Goal: Task Accomplishment & Management: Complete application form

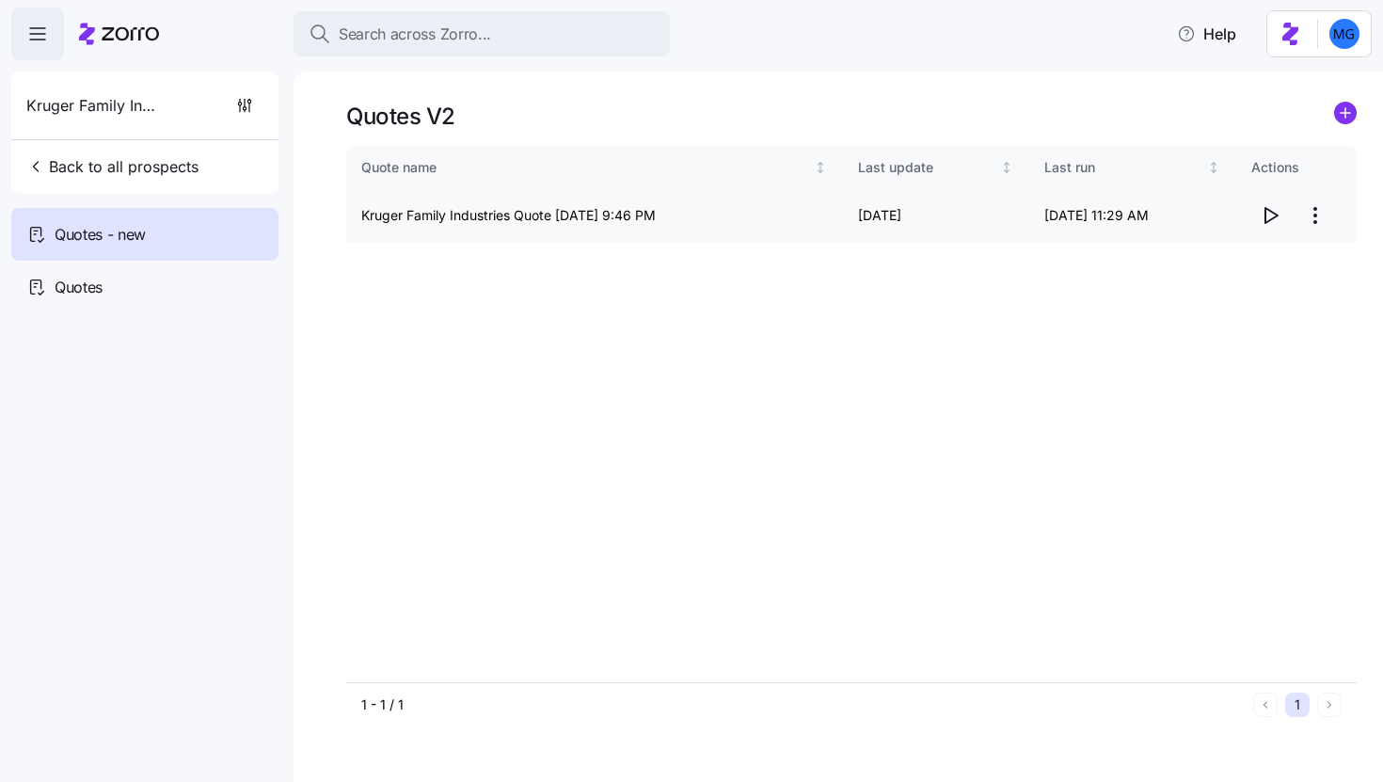
click at [1310, 215] on html "Search across Zorro... Help Kruger Family Industries Back to all prospects Quot…" at bounding box center [691, 385] width 1383 height 770
click at [1256, 262] on div "Edit quote" at bounding box center [1239, 261] width 173 height 30
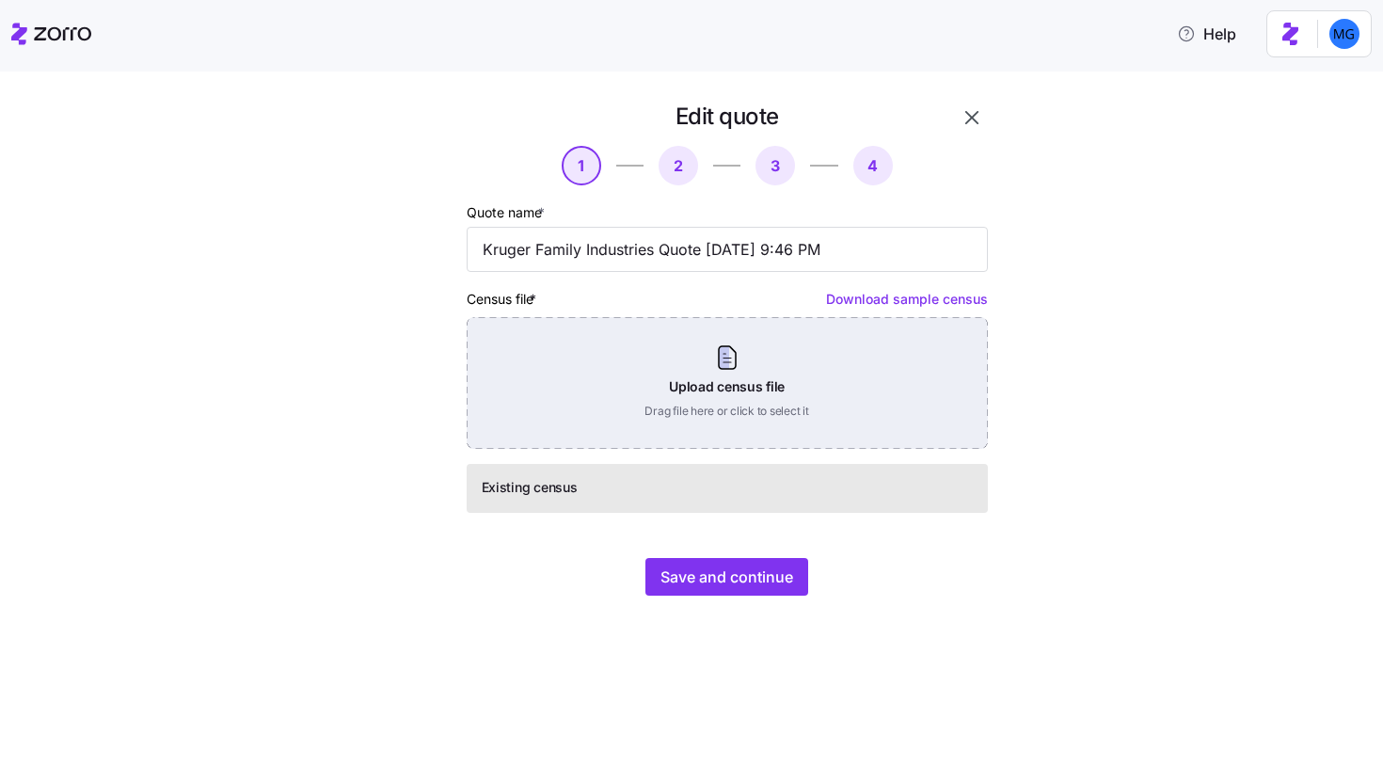
click at [729, 374] on div "Upload census file Drag file here or click to select it" at bounding box center [727, 383] width 521 height 132
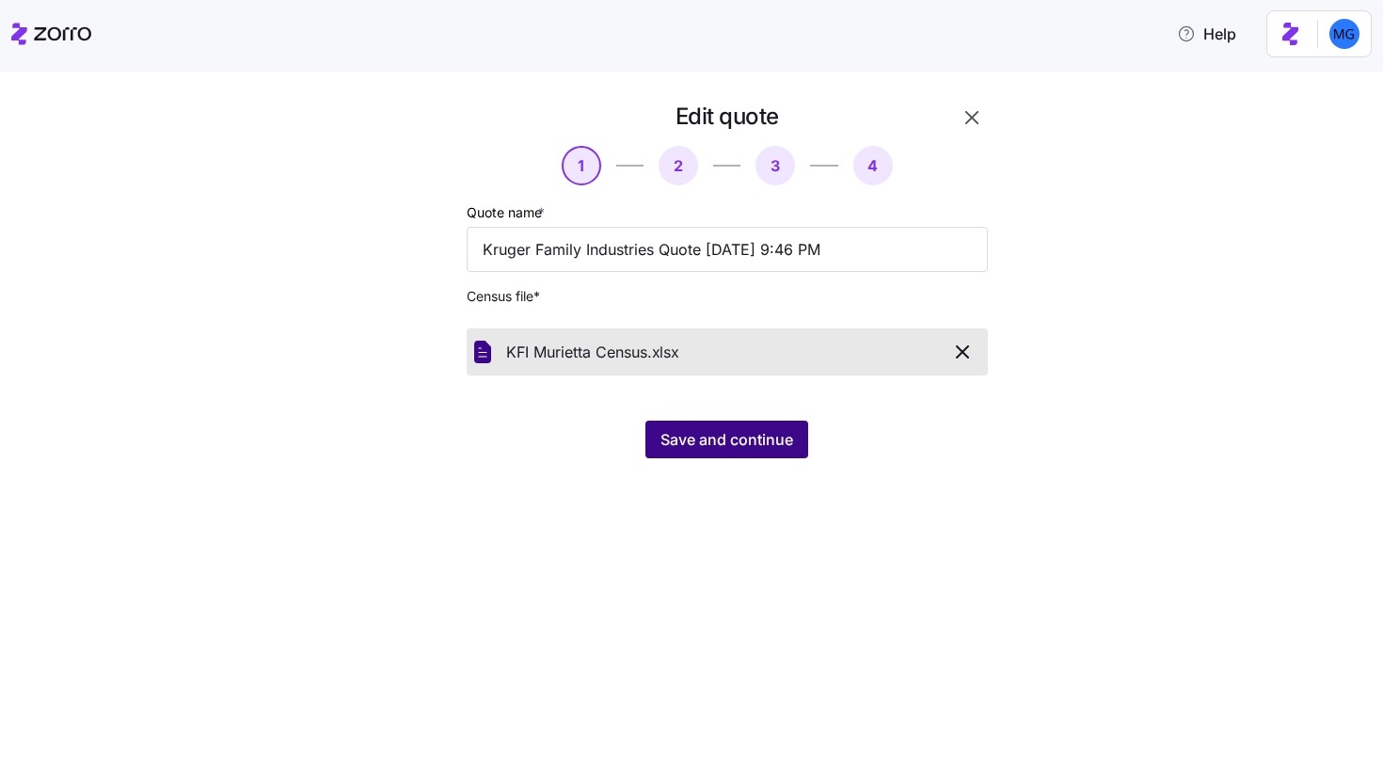
click at [717, 452] on button "Save and continue" at bounding box center [726, 439] width 163 height 38
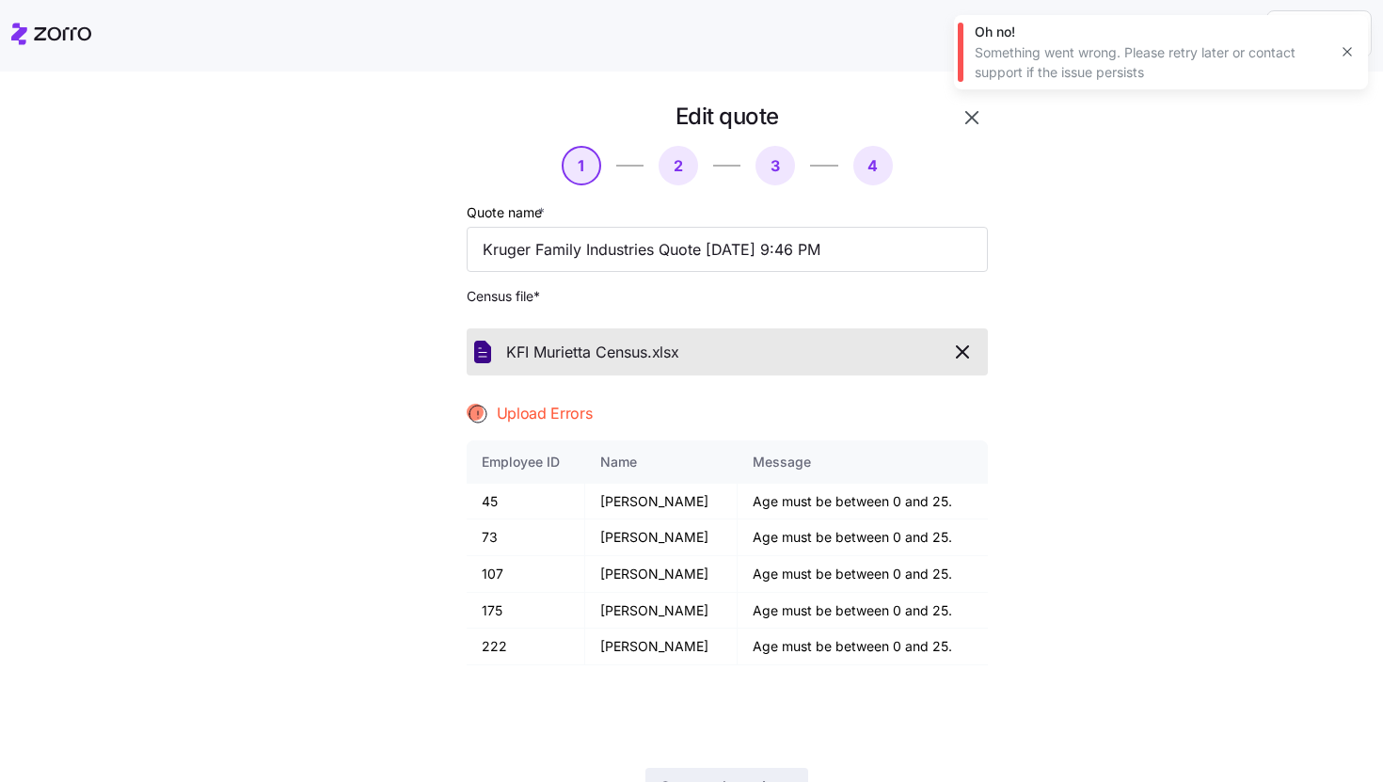
scroll to position [91, 0]
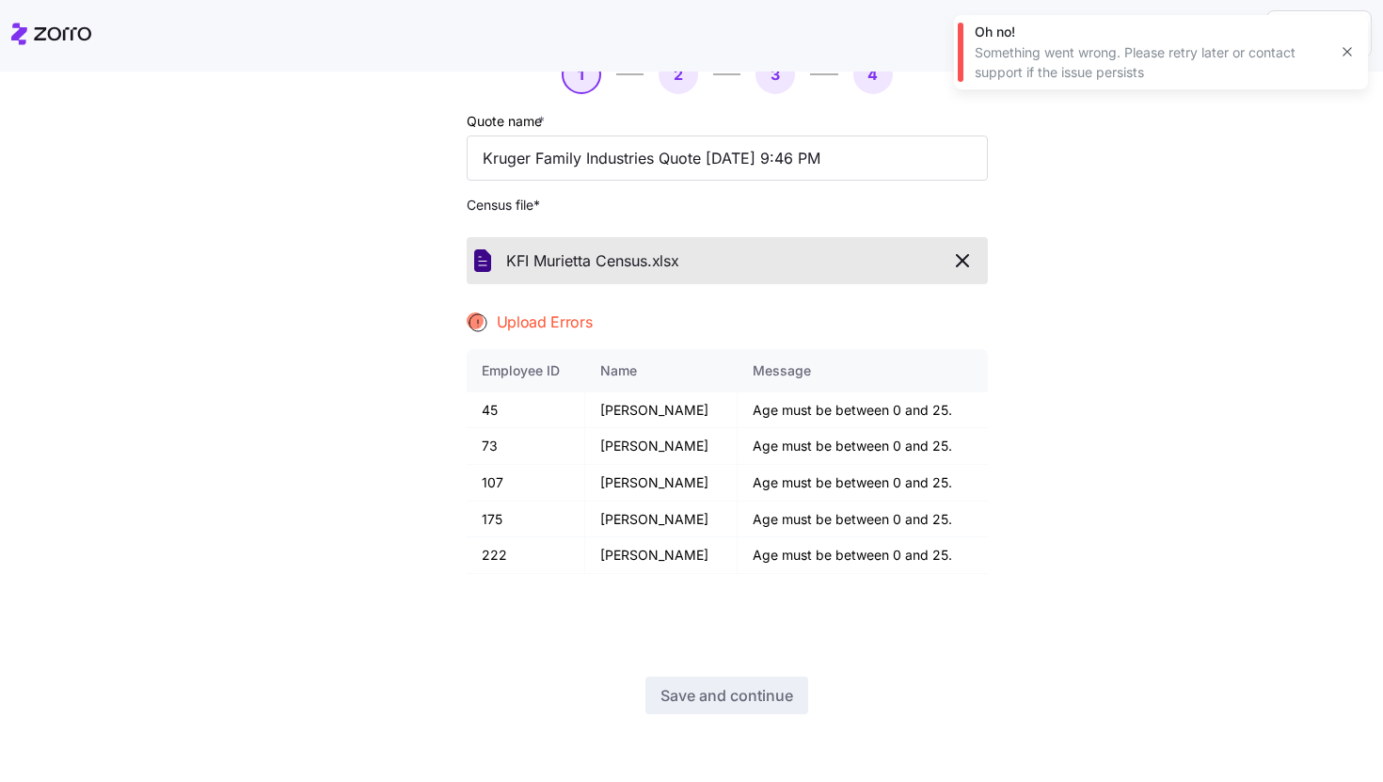
click at [959, 261] on icon "button" at bounding box center [962, 260] width 23 height 23
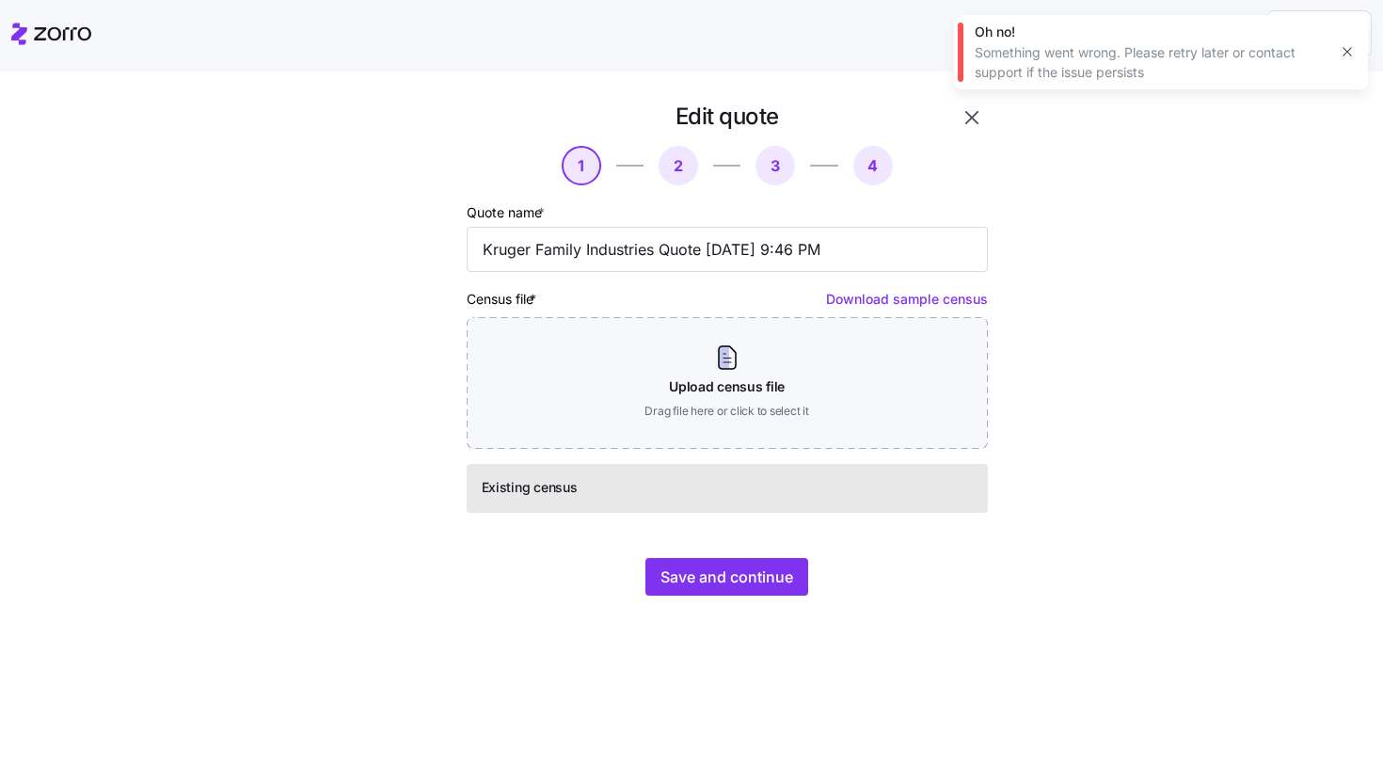
scroll to position [0, 0]
click at [1357, 40] on div "Oh no! Something went wrong. Please retry later or contact support if the issue…" at bounding box center [1161, 52] width 414 height 74
click at [1348, 56] on icon "button" at bounding box center [1347, 51] width 15 height 15
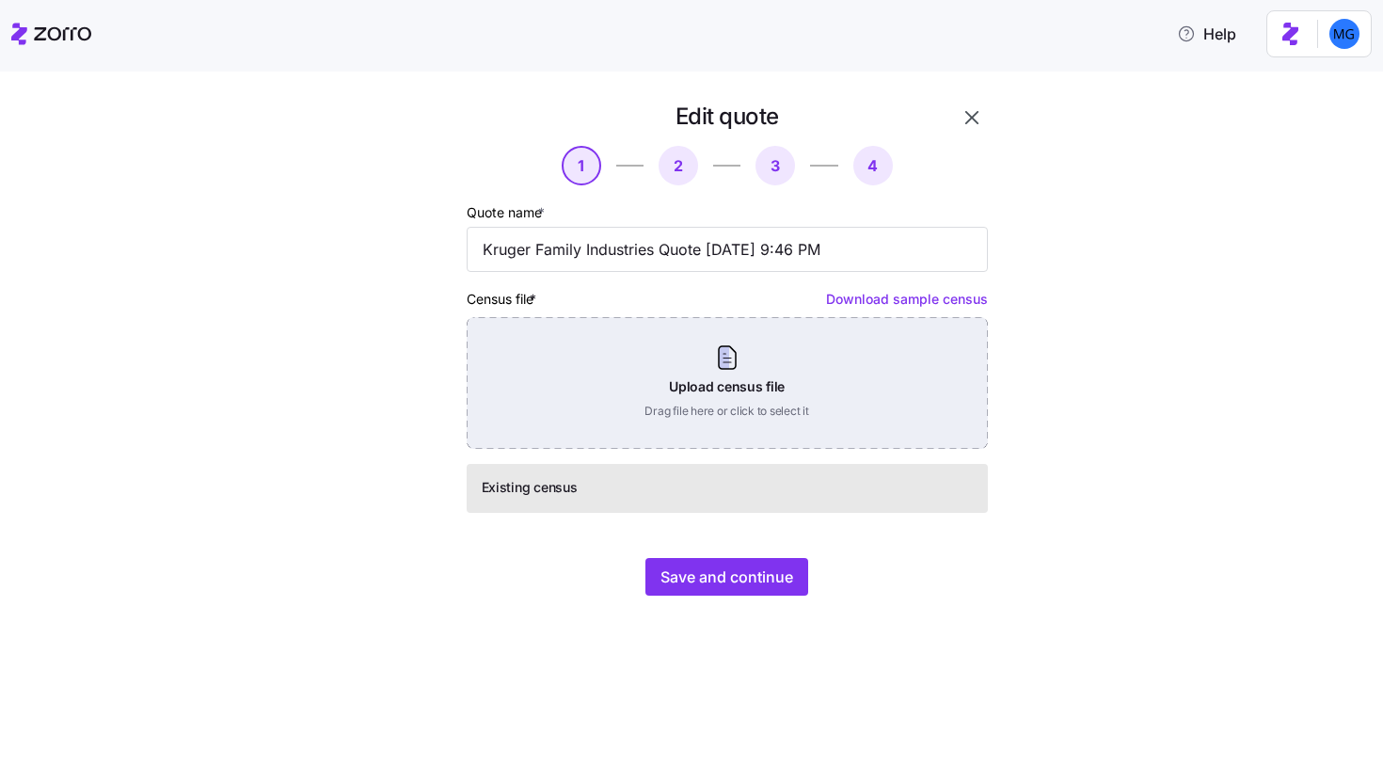
click at [806, 362] on div "Upload census file Drag file here or click to select it" at bounding box center [727, 383] width 521 height 132
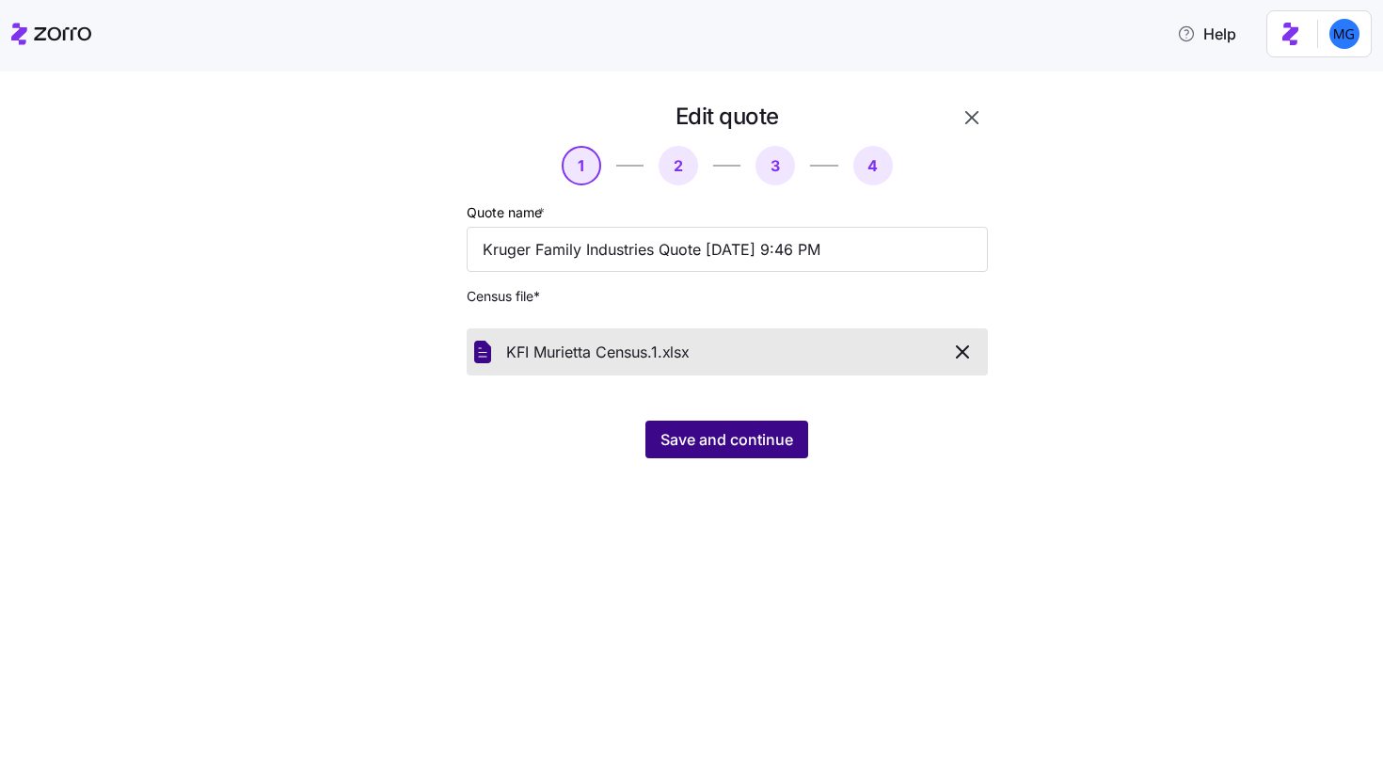
click at [699, 448] on span "Save and continue" at bounding box center [726, 439] width 133 height 23
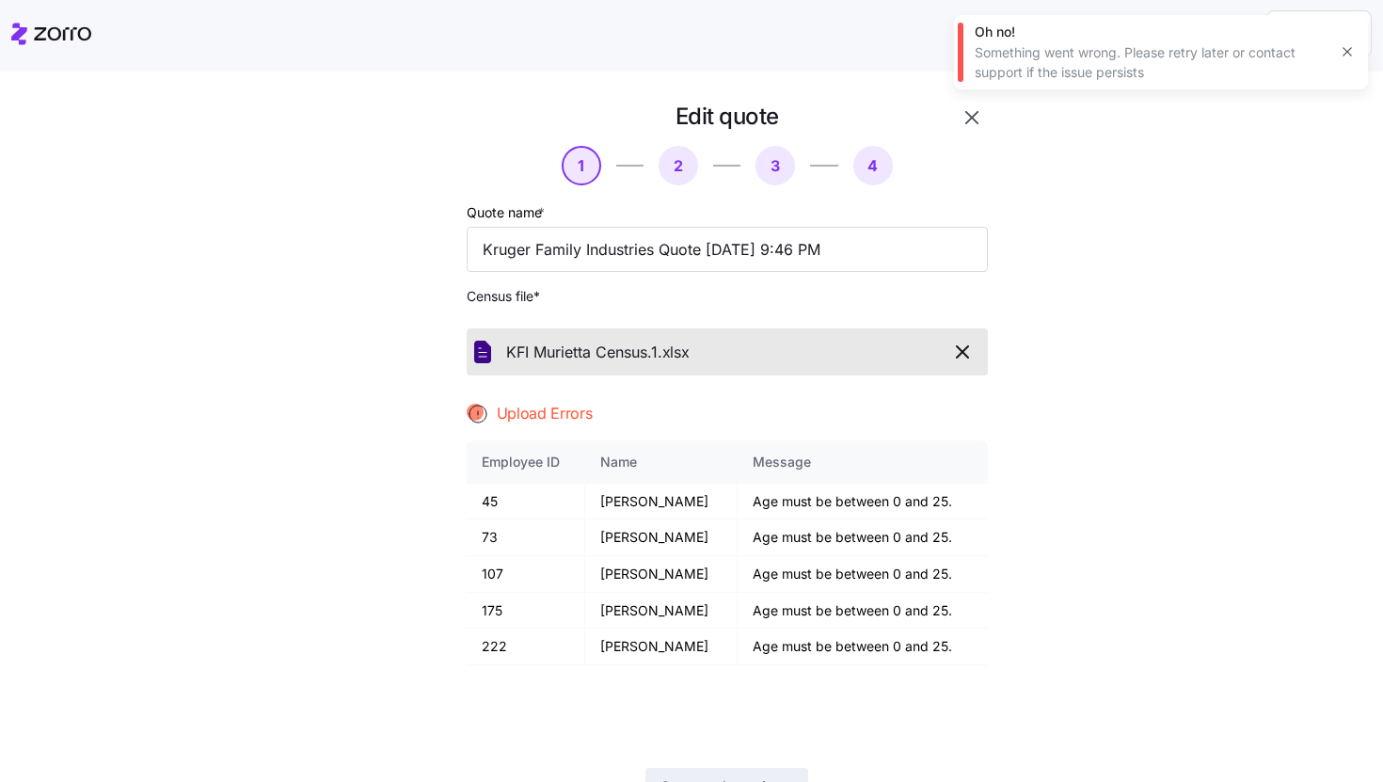
click at [1340, 51] on icon "button" at bounding box center [1347, 51] width 15 height 15
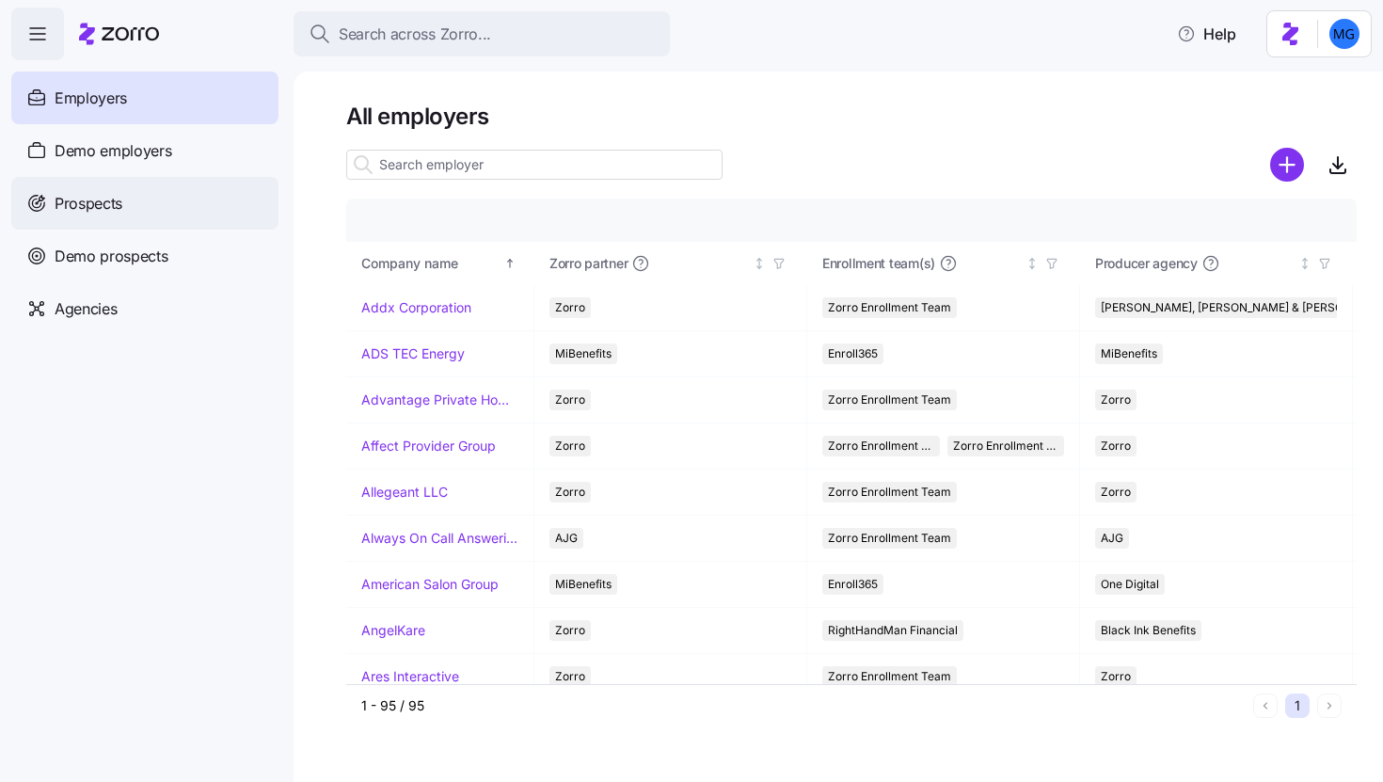
click at [178, 209] on div "Prospects" at bounding box center [144, 203] width 267 height 53
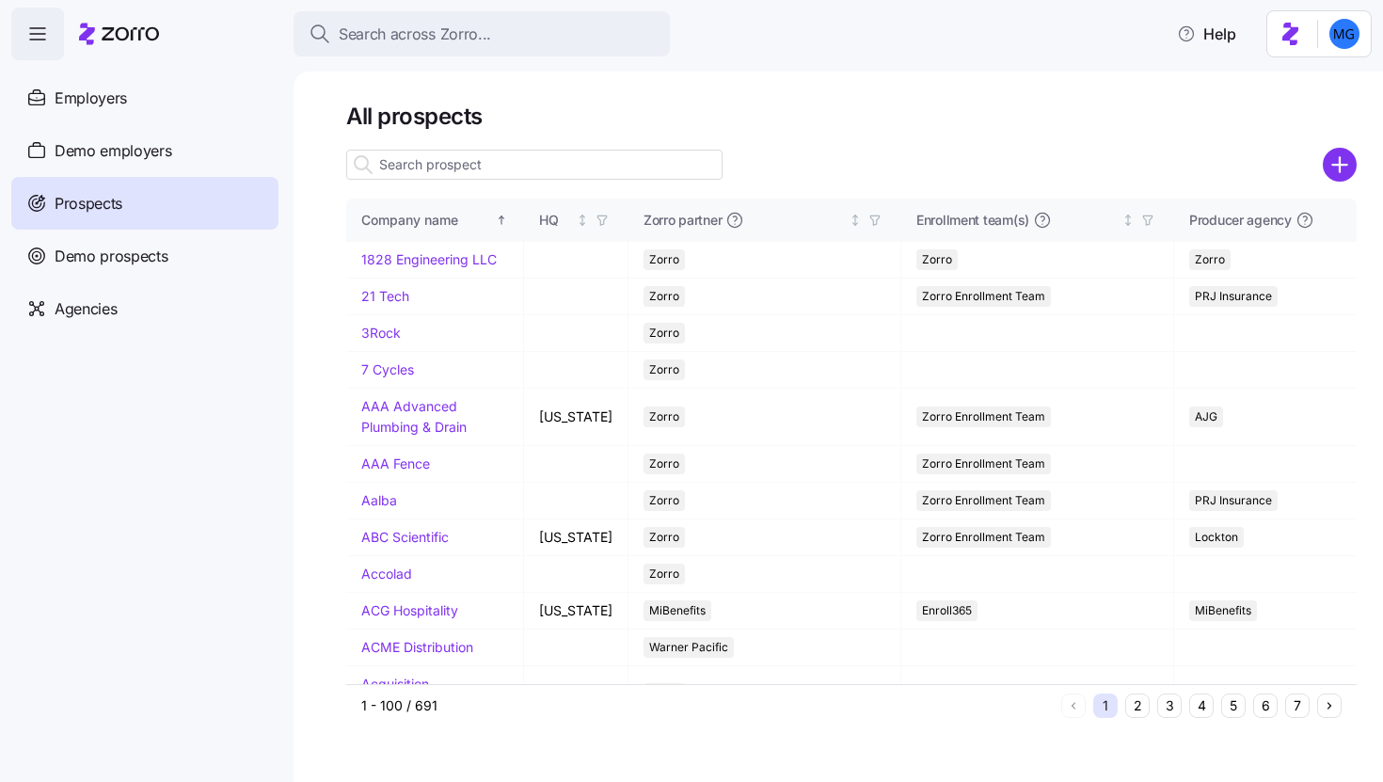
click at [543, 172] on input at bounding box center [534, 165] width 376 height 30
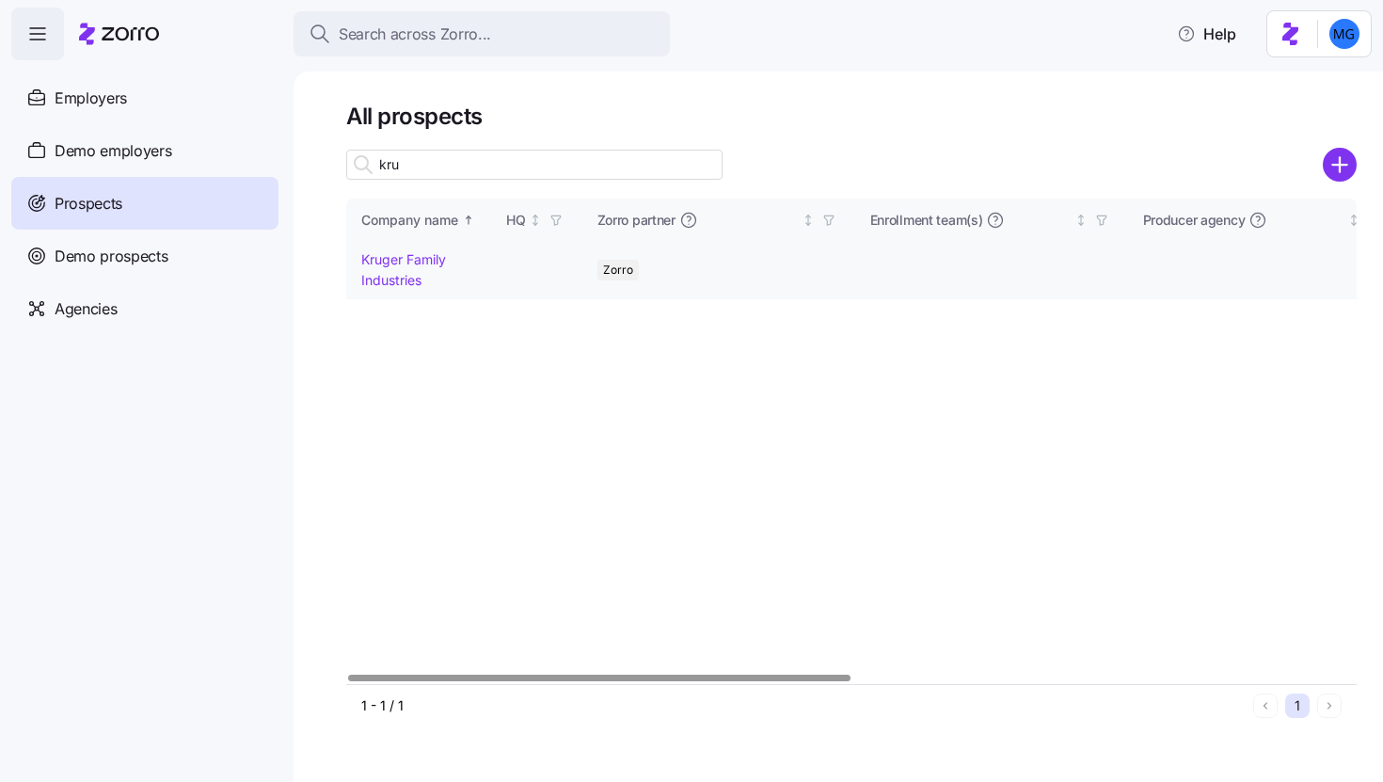
type input "kru"
click at [390, 283] on link "Kruger Family Industries" at bounding box center [403, 269] width 85 height 37
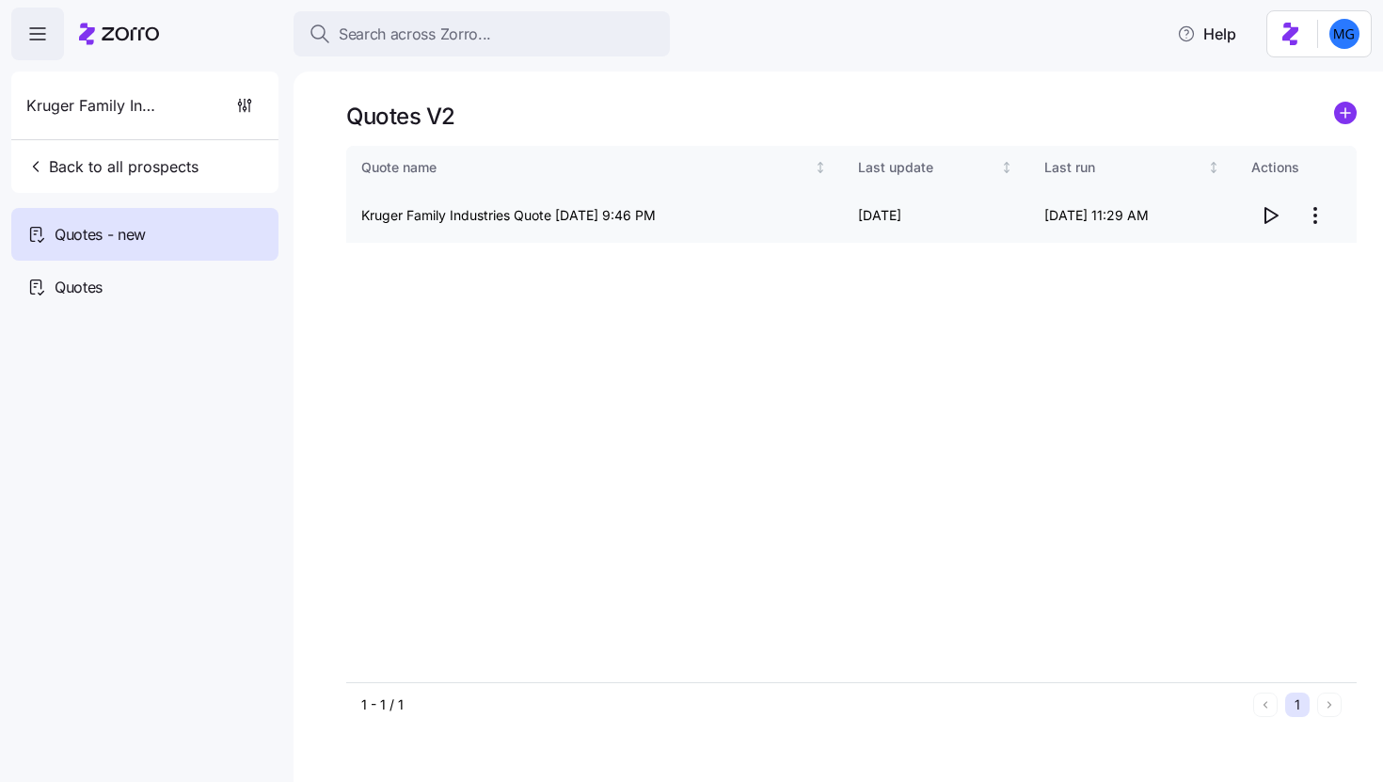
click at [1312, 221] on html "Search across Zorro... Help Kruger Family Industries Back to all prospects Quot…" at bounding box center [691, 385] width 1383 height 770
click at [1243, 256] on div "Edit quote" at bounding box center [1239, 261] width 173 height 30
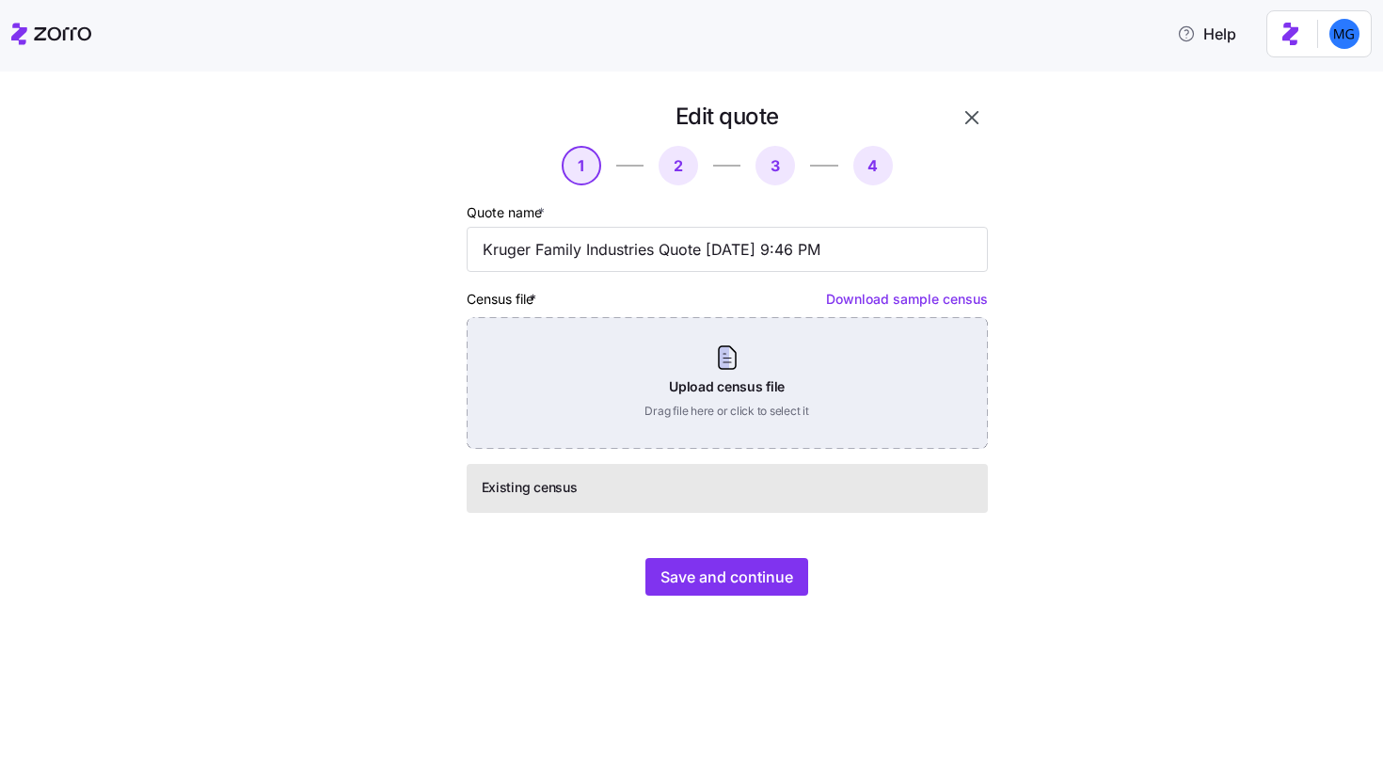
click at [829, 399] on div "Upload census file Drag file here or click to select it" at bounding box center [727, 383] width 521 height 132
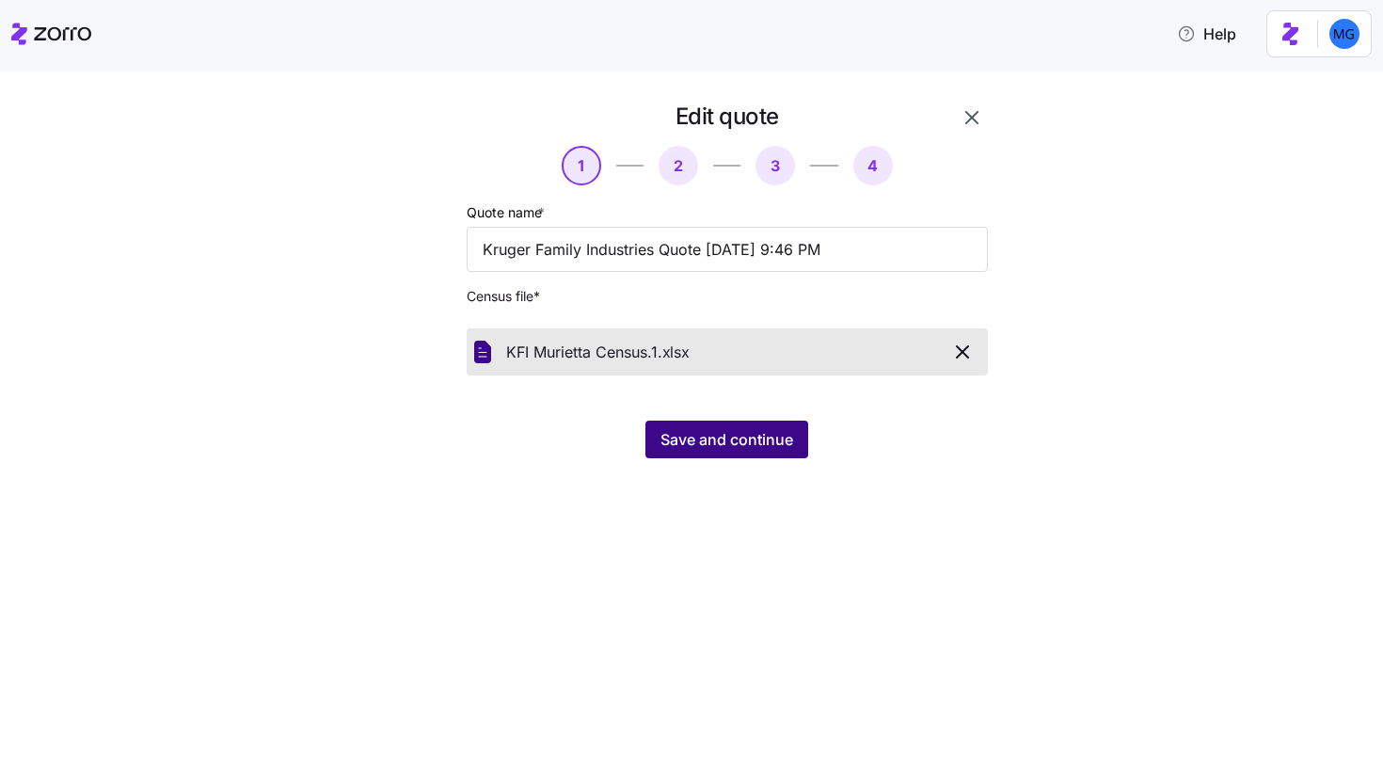
click at [745, 456] on button "Save and continue" at bounding box center [726, 439] width 163 height 38
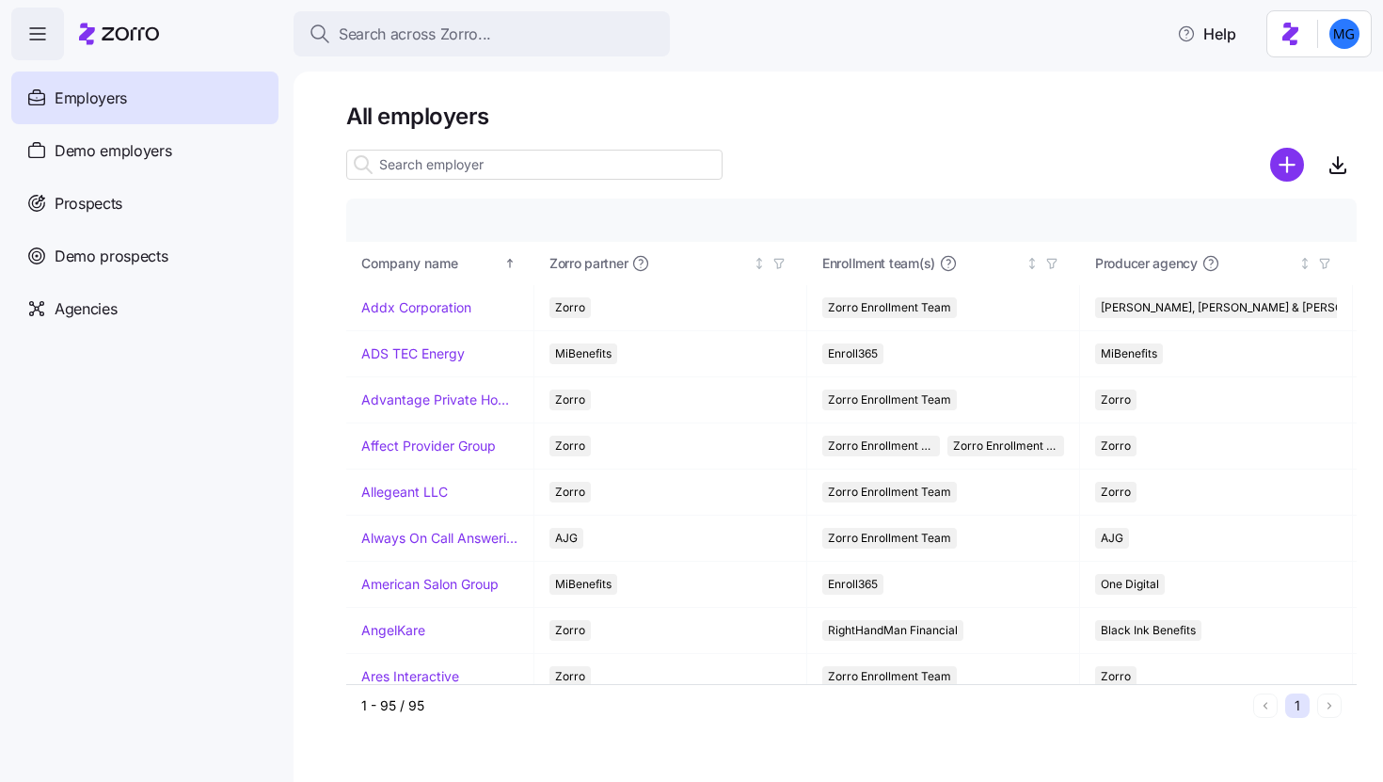
click at [329, 166] on div "All employers Company details Benefit status Company name [PERSON_NAME] partner…" at bounding box center [837, 426] width 1089 height 710
click at [186, 195] on div "Prospects" at bounding box center [144, 203] width 267 height 53
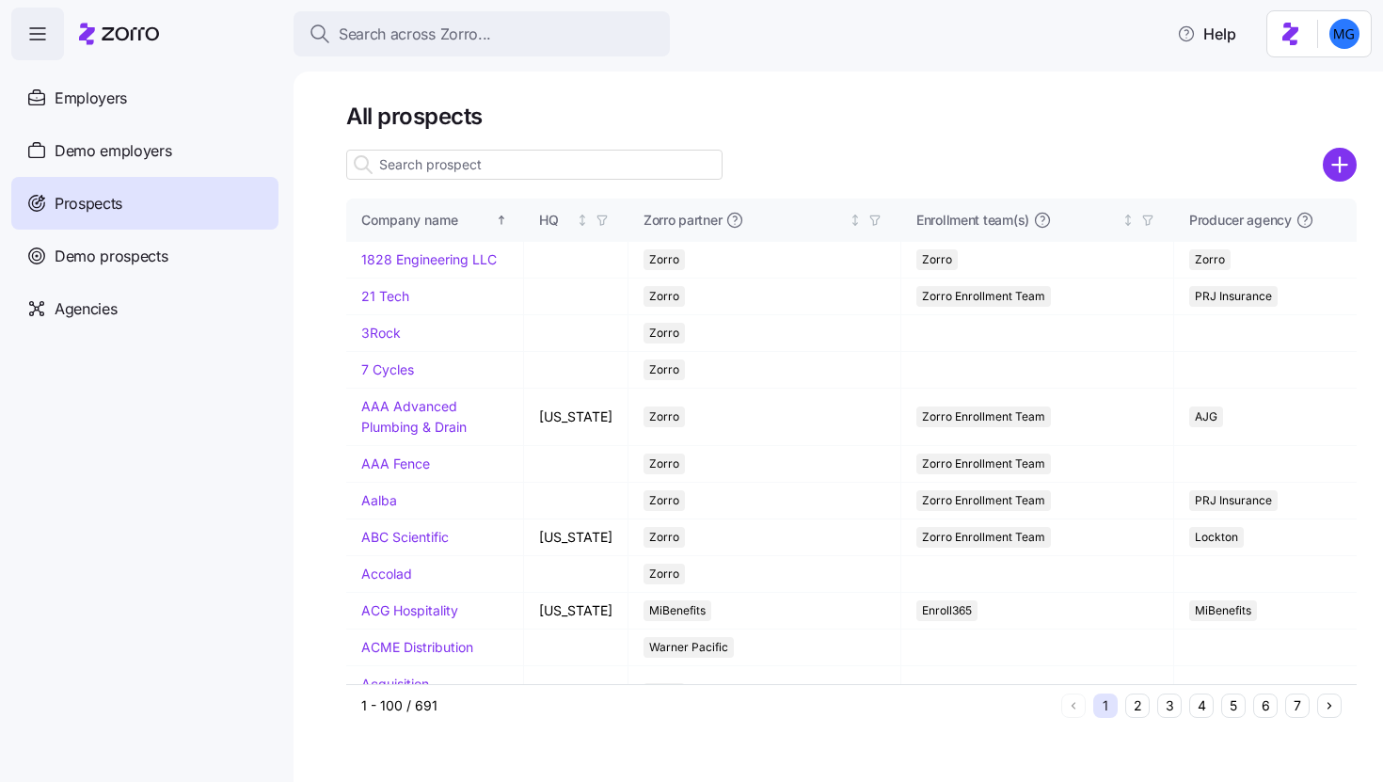
click at [522, 163] on input at bounding box center [534, 165] width 376 height 30
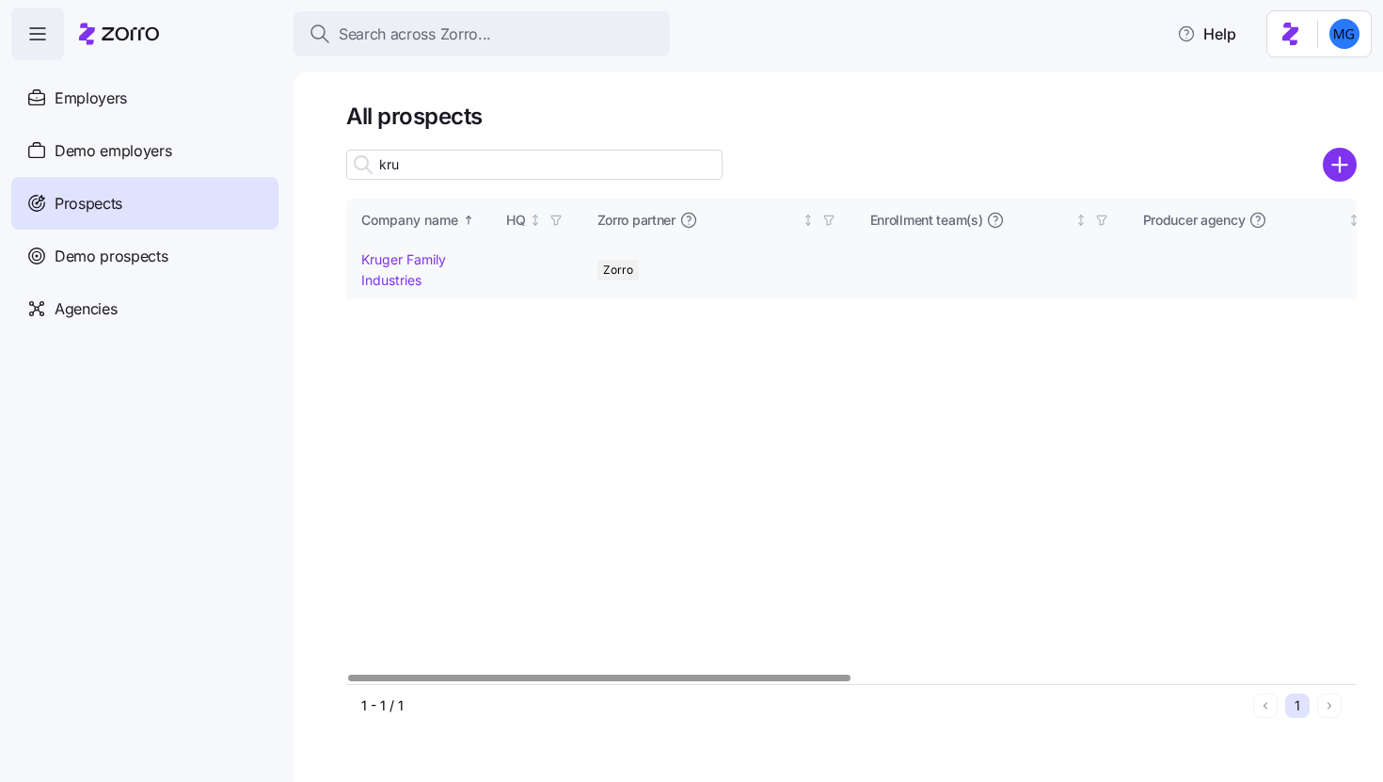
type input "kru"
click at [376, 277] on link "Kruger Family Industries" at bounding box center [403, 269] width 85 height 37
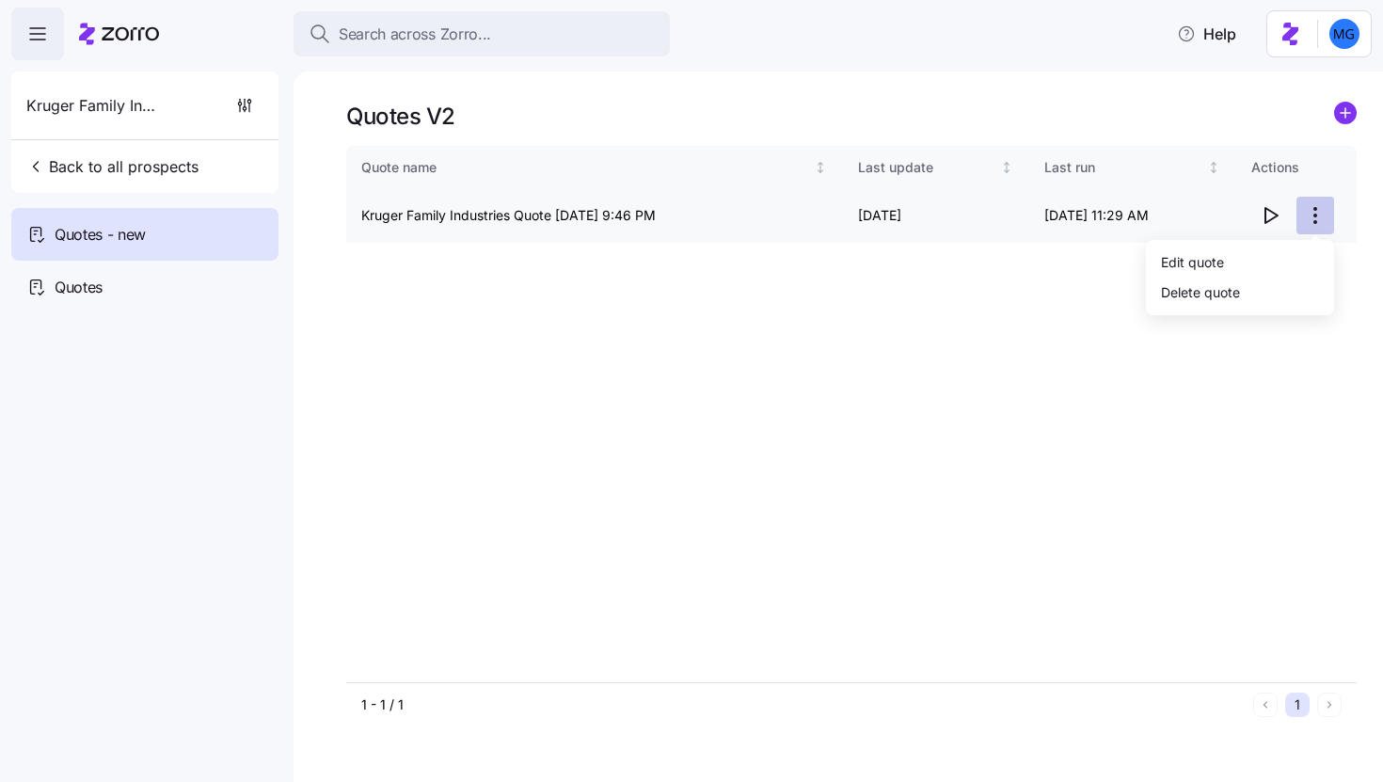
click at [1318, 212] on html "Search across Zorro... Help Kruger Family Industries Back to all prospects Quot…" at bounding box center [691, 385] width 1383 height 770
click at [1197, 263] on div "Edit quote" at bounding box center [1192, 261] width 63 height 21
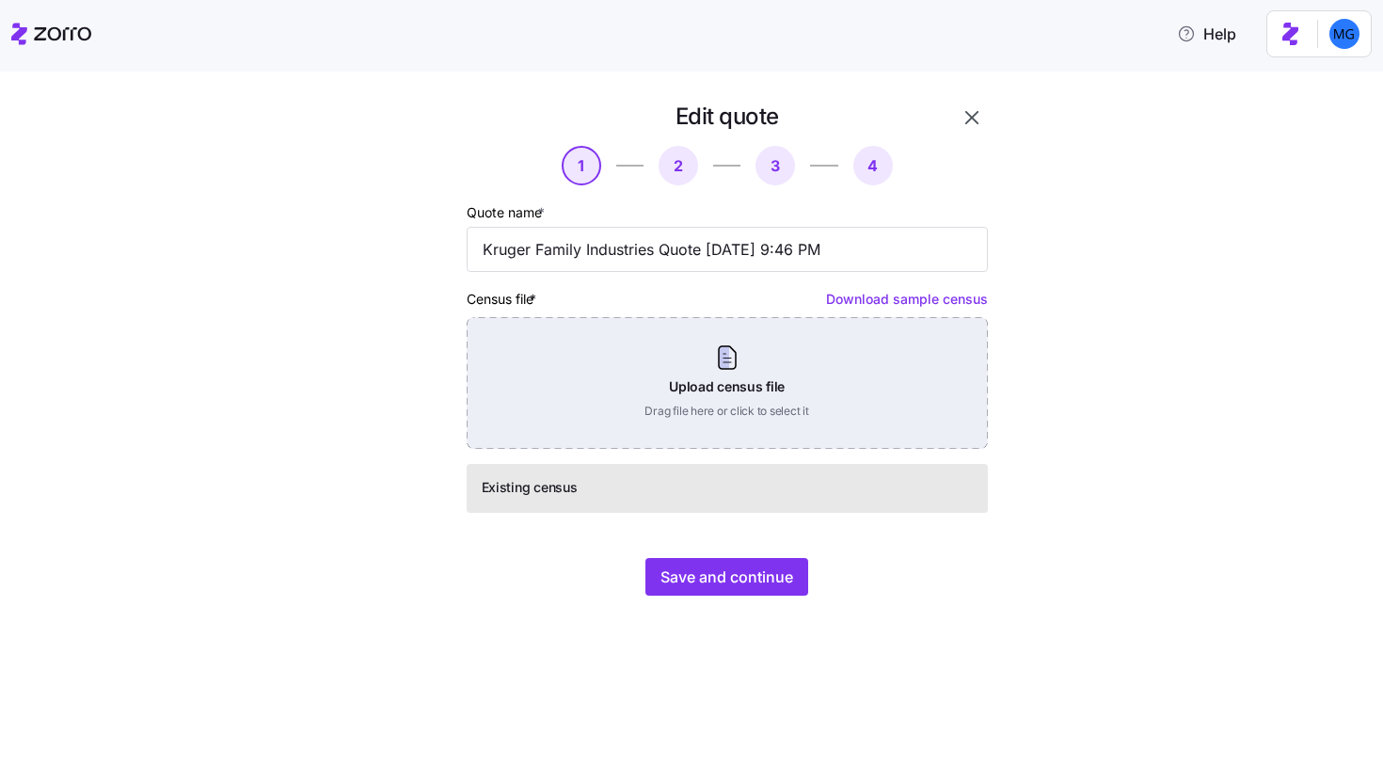
click at [725, 327] on div "Upload census file Drag file here or click to select it" at bounding box center [727, 383] width 521 height 132
click at [724, 405] on div "Upload census file Drag file here or click to select it" at bounding box center [727, 383] width 521 height 132
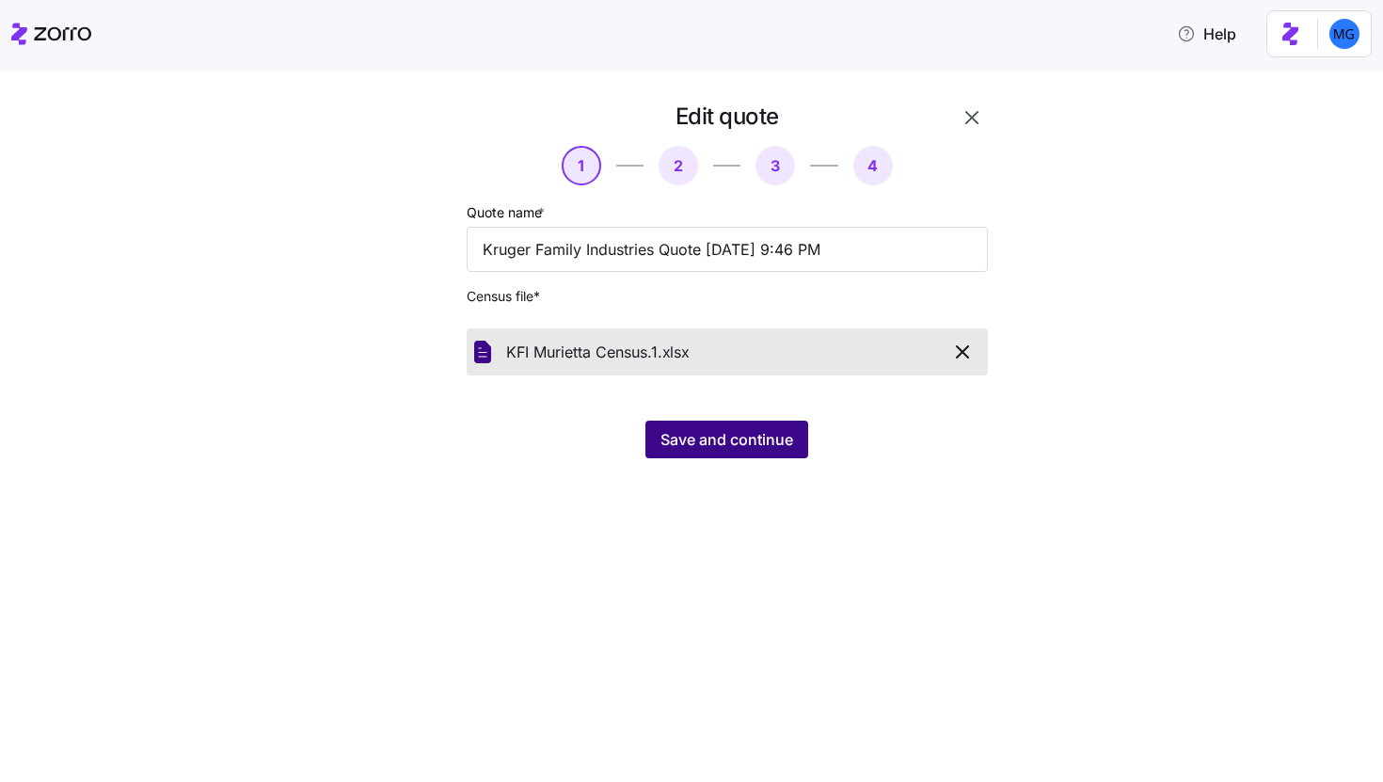
click at [714, 439] on span "Save and continue" at bounding box center [726, 439] width 133 height 23
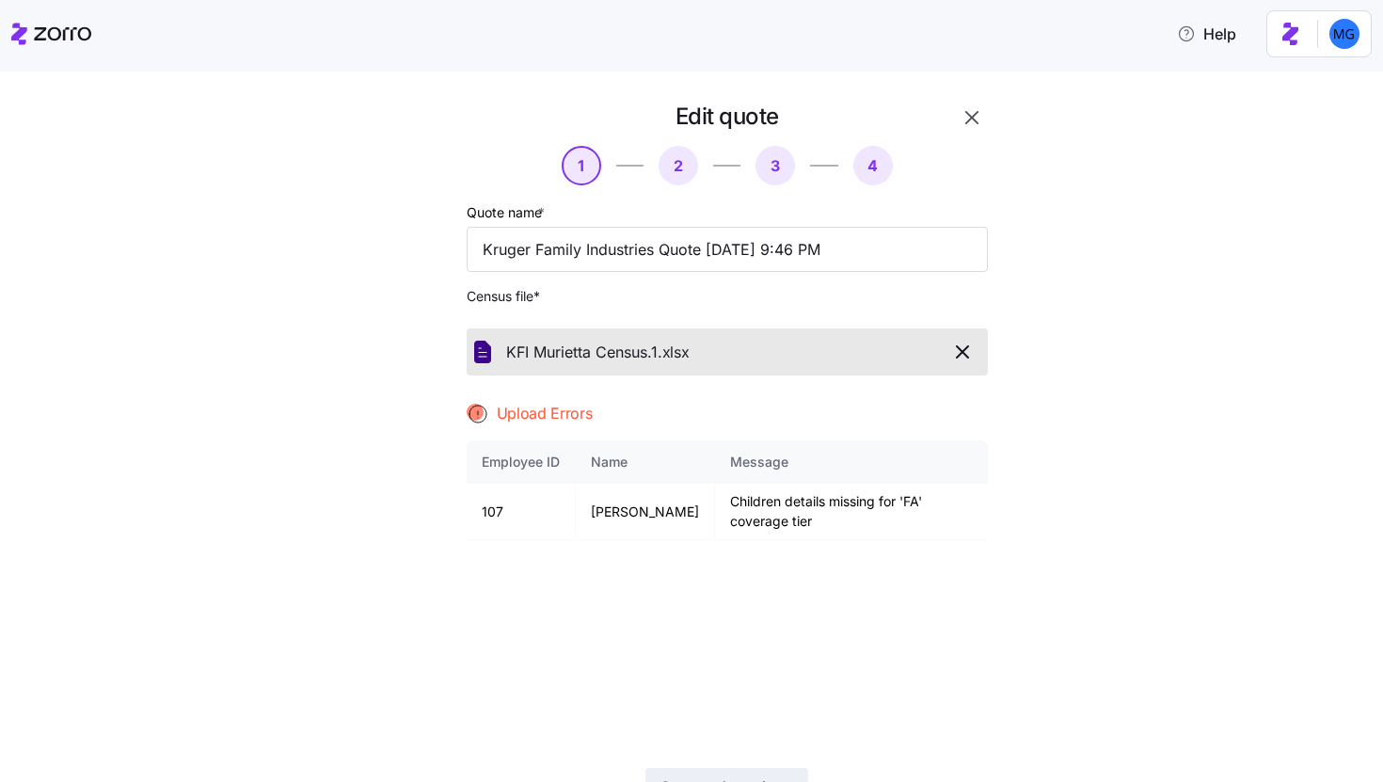
click at [957, 357] on icon "button" at bounding box center [962, 352] width 23 height 23
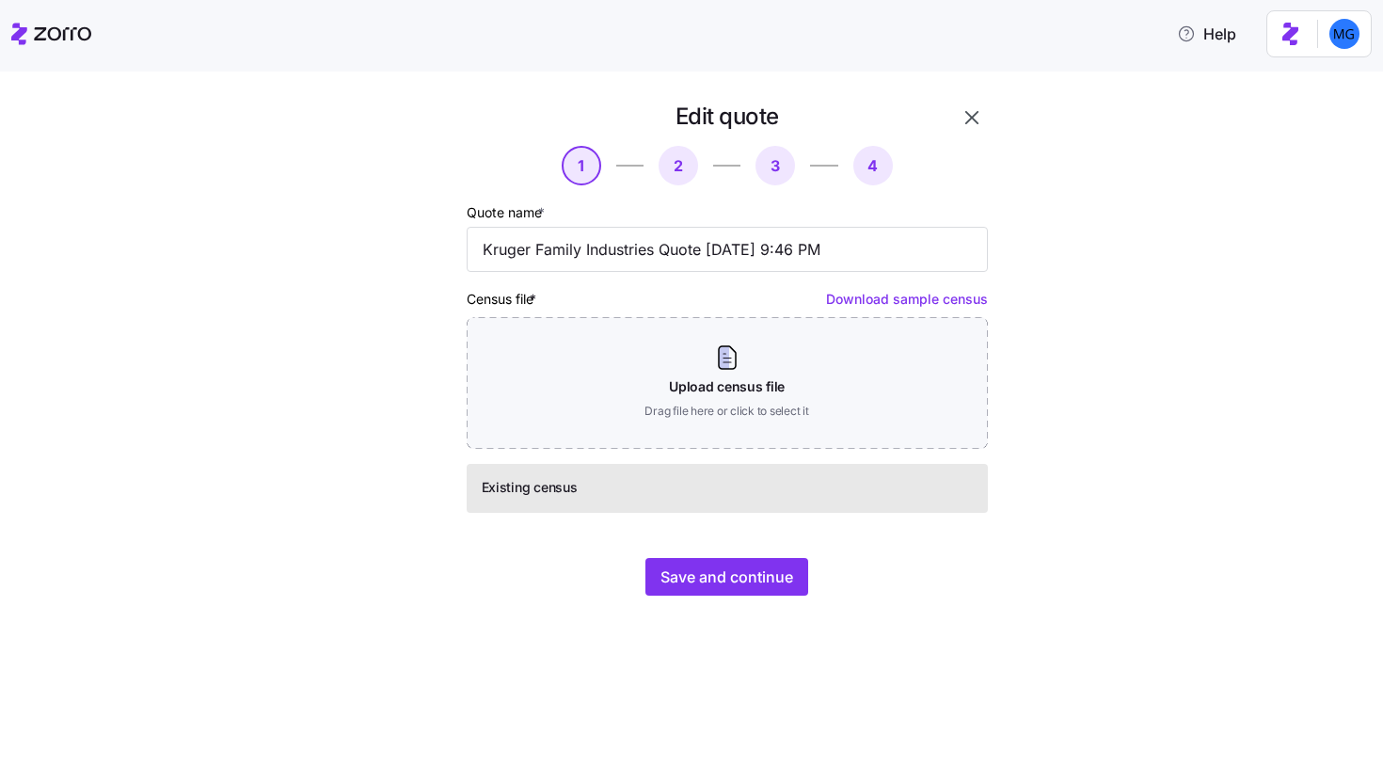
click at [960, 93] on div "Edit quote 1 2 3 4 Quote name * Kruger Family Industries Quote 09/18/2025 9:46 …" at bounding box center [691, 426] width 1383 height 710
click at [969, 117] on icon "button" at bounding box center [971, 117] width 23 height 23
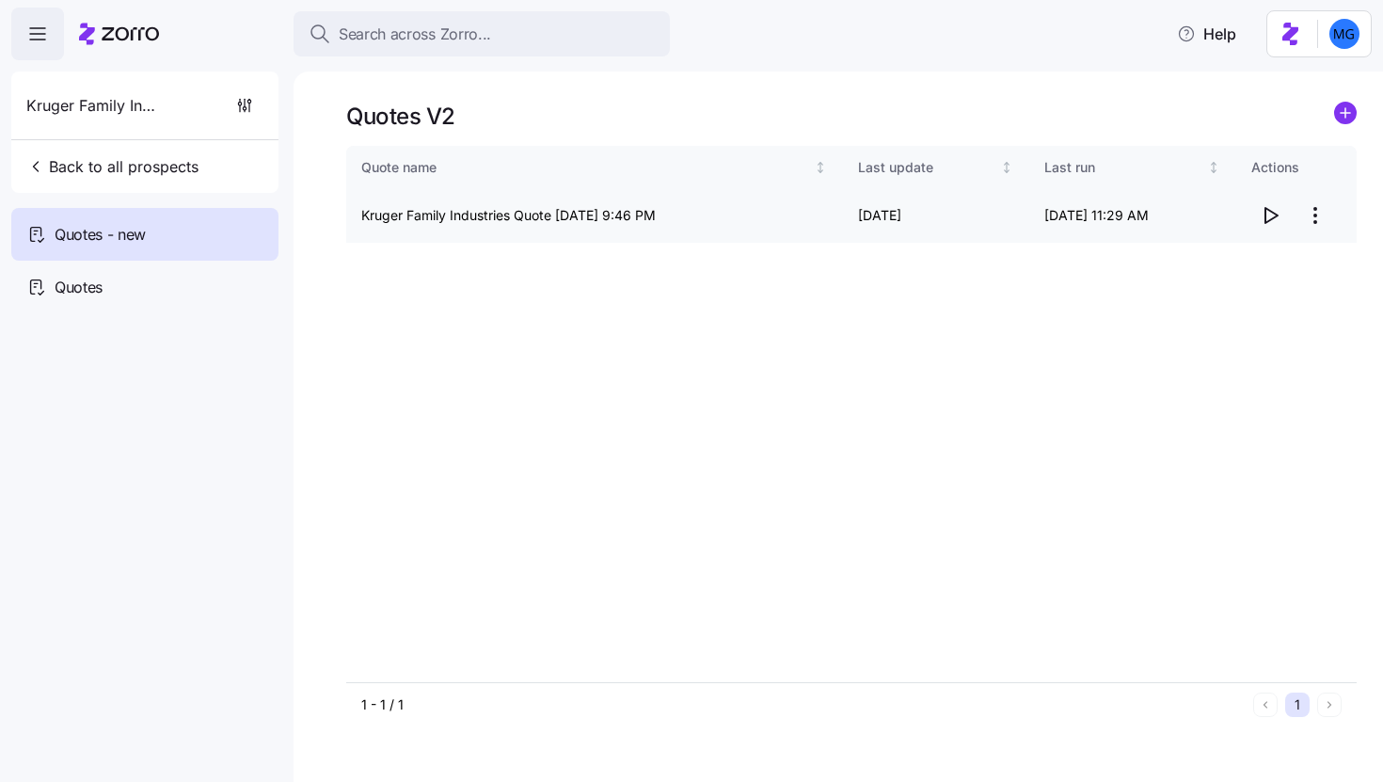
click at [1317, 212] on html "Search across Zorro... Help Kruger Family Industries Back to all prospects Quot…" at bounding box center [691, 385] width 1383 height 770
click at [1277, 256] on div "Edit quote" at bounding box center [1239, 261] width 173 height 30
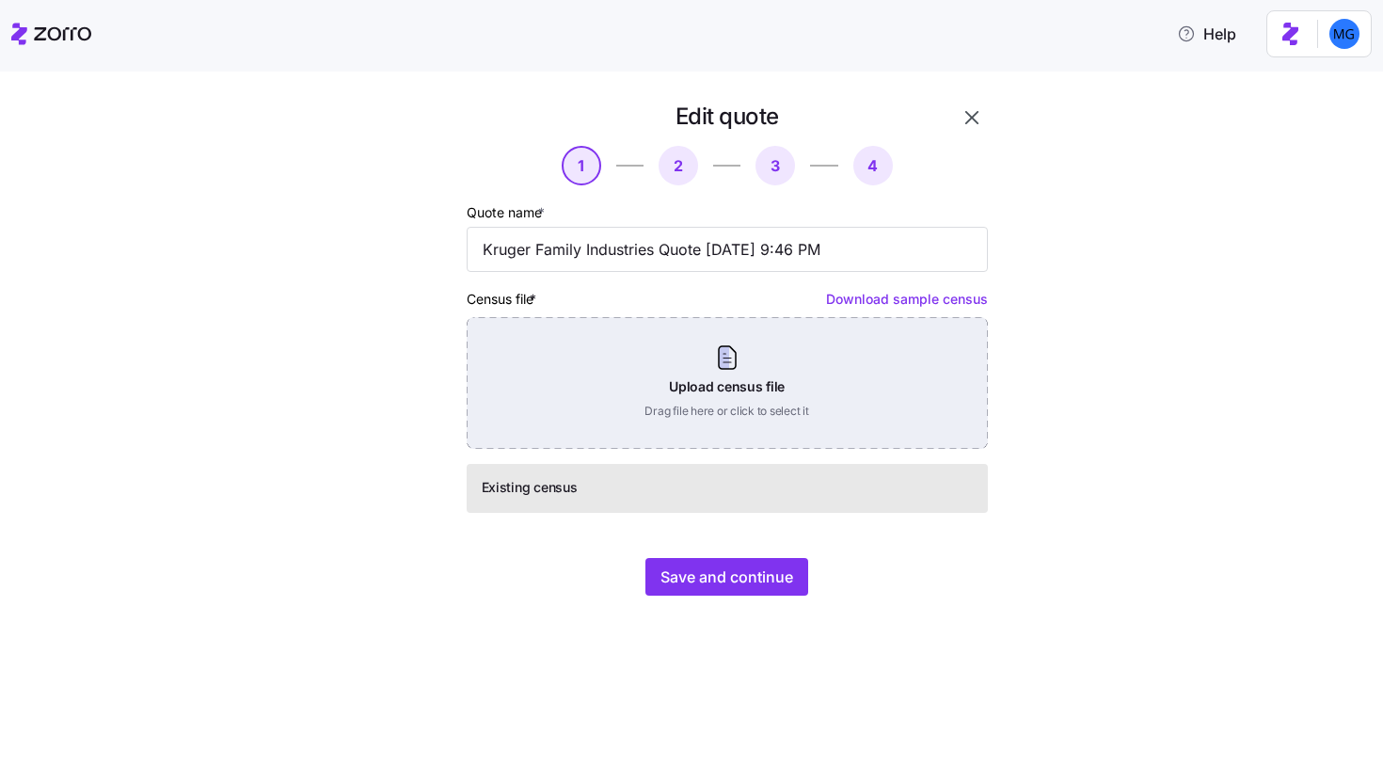
click at [779, 402] on div "Upload census file Drag file here or click to select it" at bounding box center [727, 383] width 521 height 132
click at [697, 359] on div "Upload census file Drag file here or click to select it" at bounding box center [727, 383] width 521 height 132
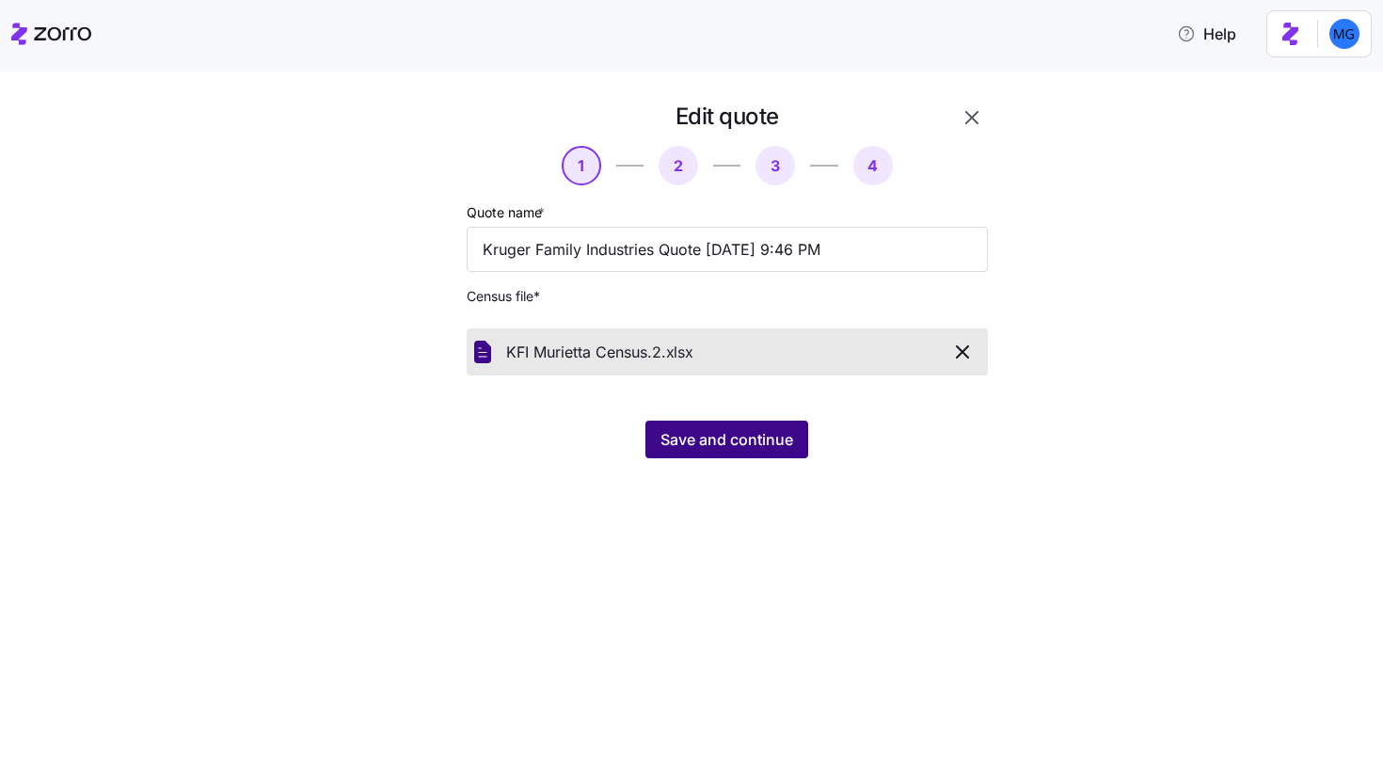
click at [715, 437] on span "Save and continue" at bounding box center [726, 439] width 133 height 23
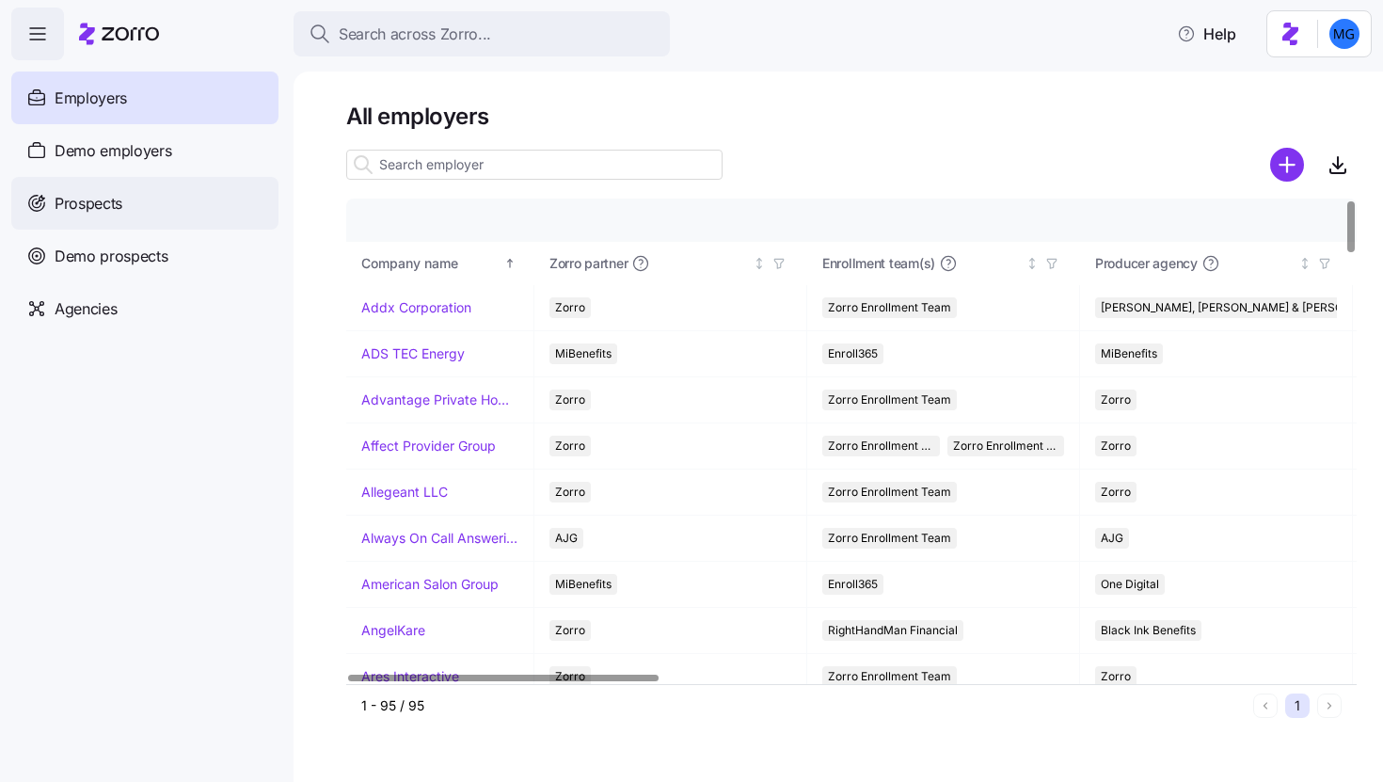
click at [146, 212] on div "Prospects" at bounding box center [144, 203] width 267 height 53
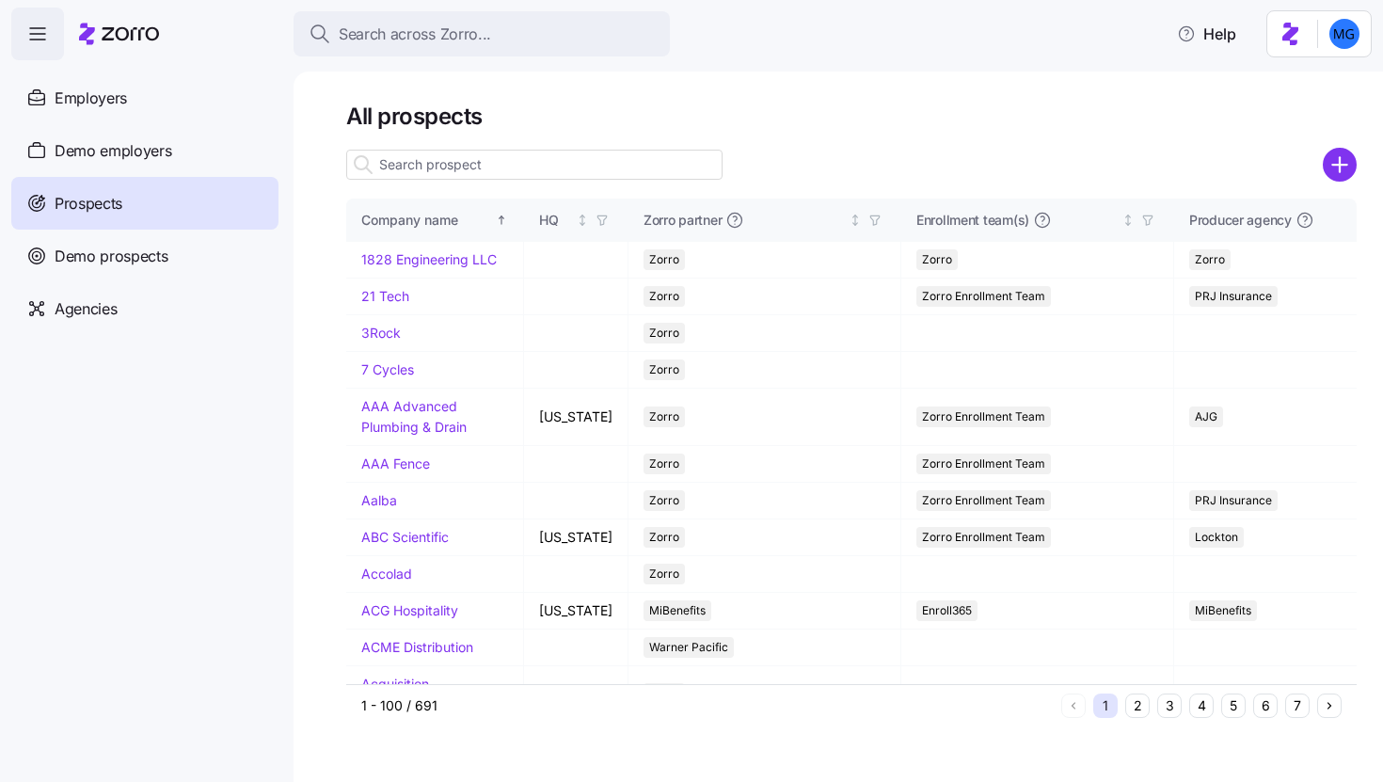
click at [448, 167] on input at bounding box center [534, 165] width 376 height 30
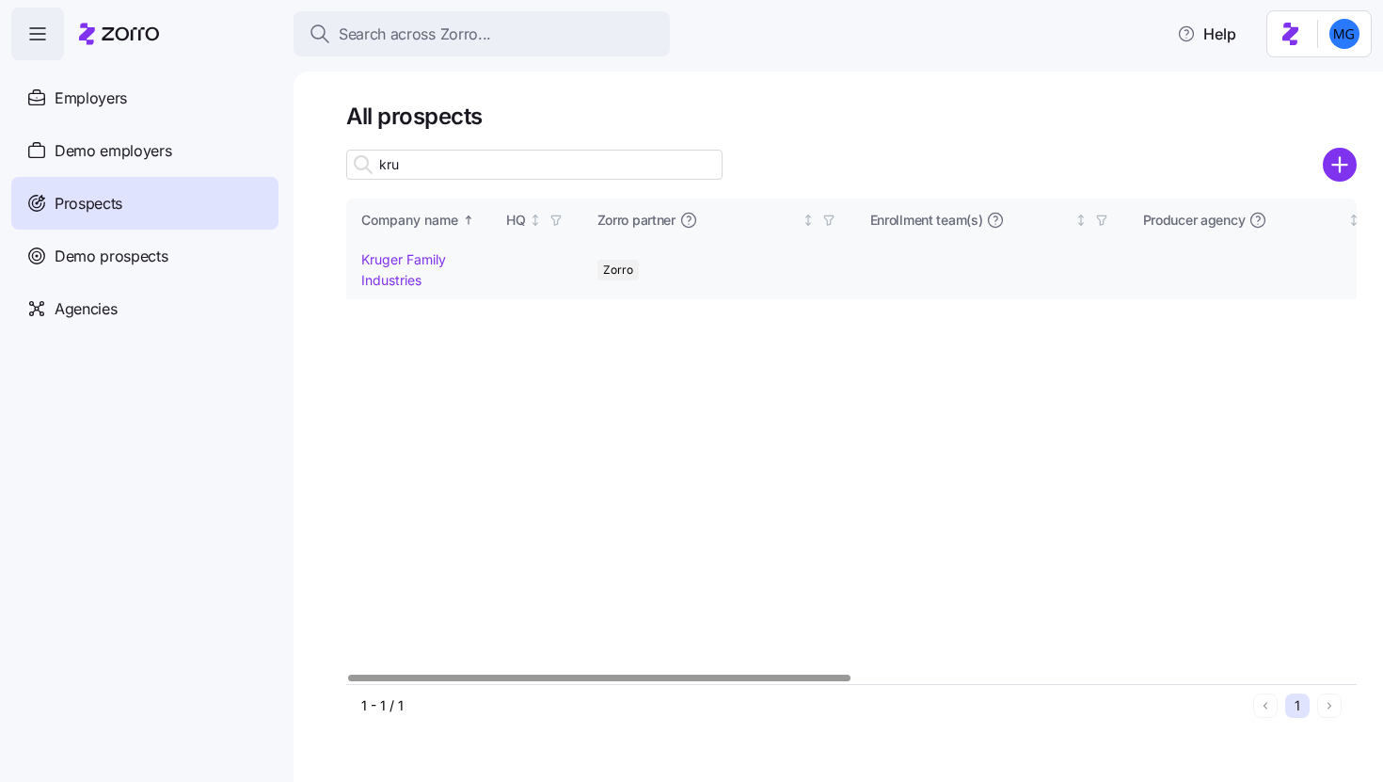
type input "kru"
click at [388, 279] on link "Kruger Family Industries" at bounding box center [403, 269] width 85 height 37
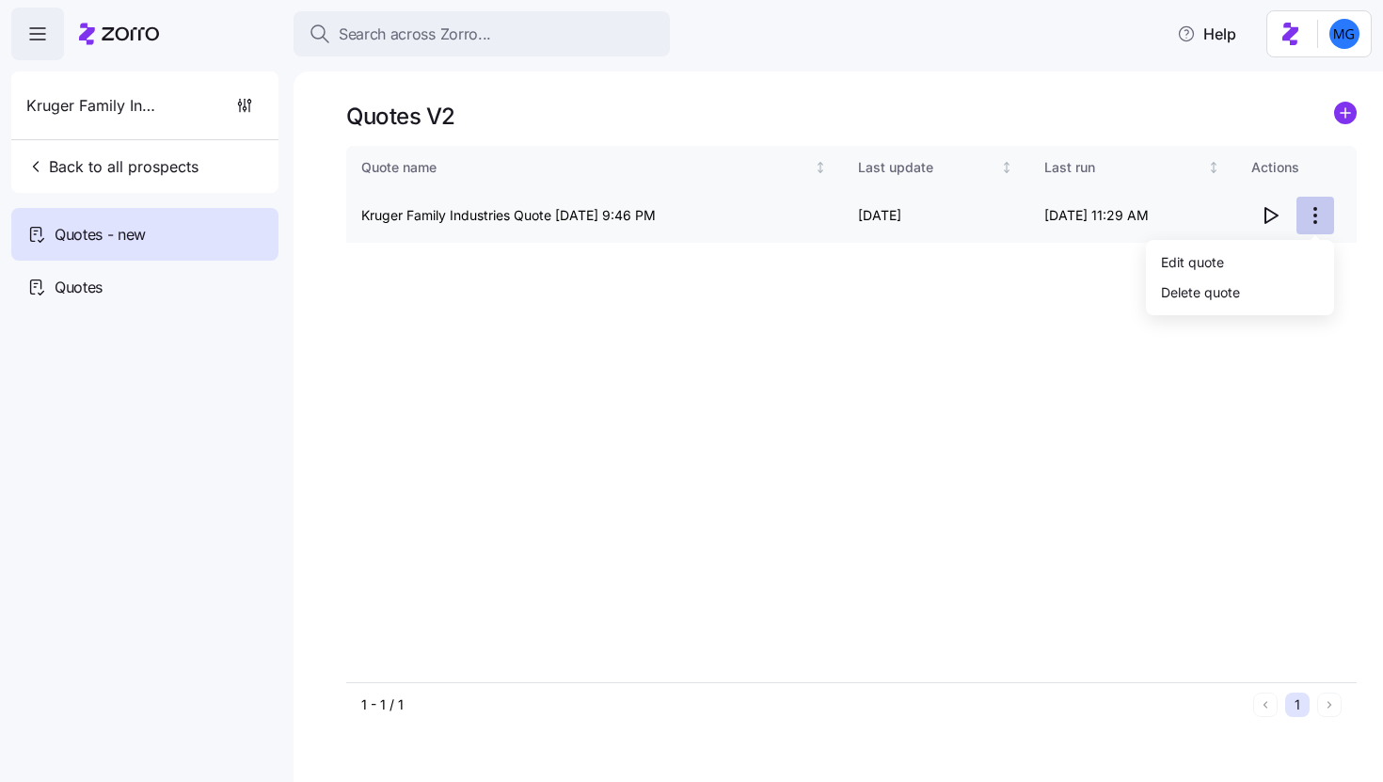
click at [1304, 218] on html "Search across Zorro... Help Kruger Family Industries Back to all prospects Quot…" at bounding box center [691, 385] width 1383 height 770
click at [1269, 255] on div "Edit quote" at bounding box center [1239, 261] width 173 height 30
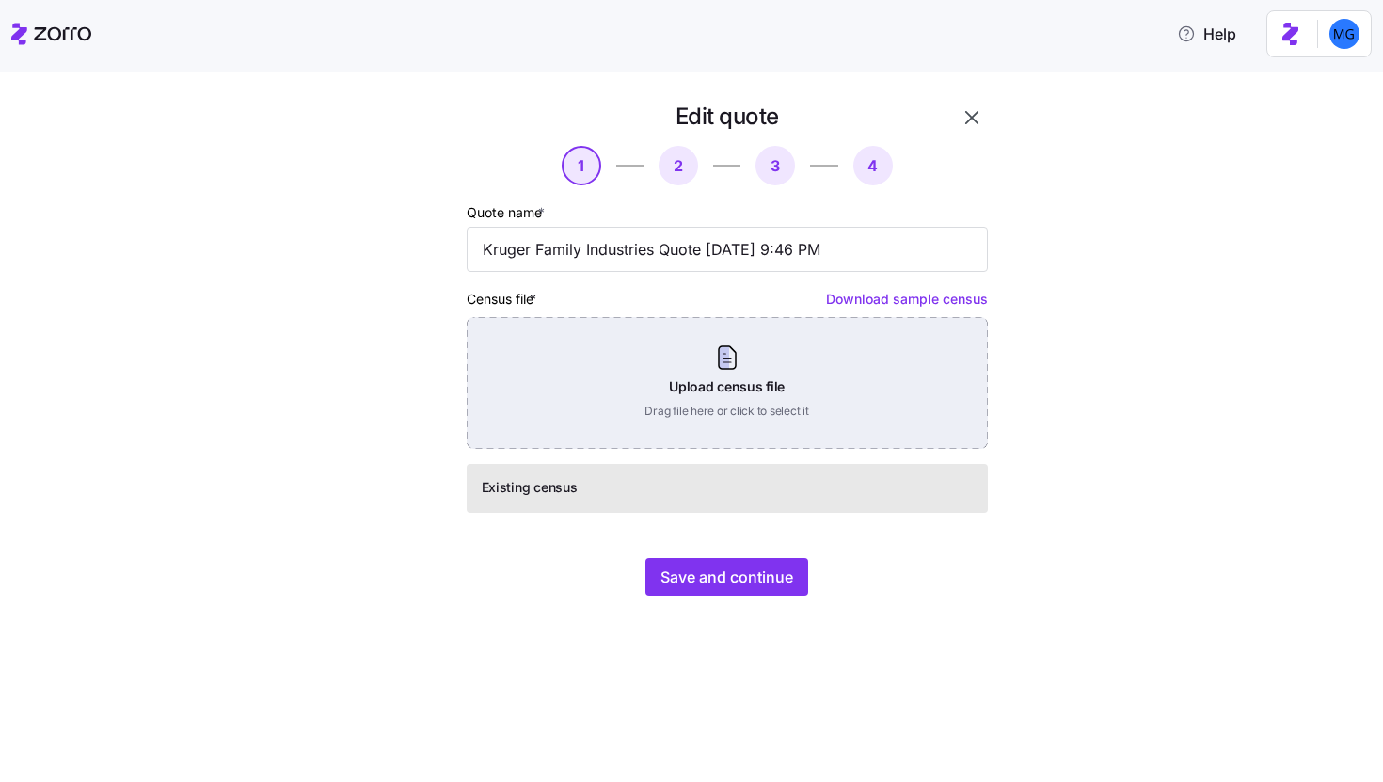
click at [766, 396] on div "Upload census file Drag file here or click to select it" at bounding box center [727, 383] width 521 height 132
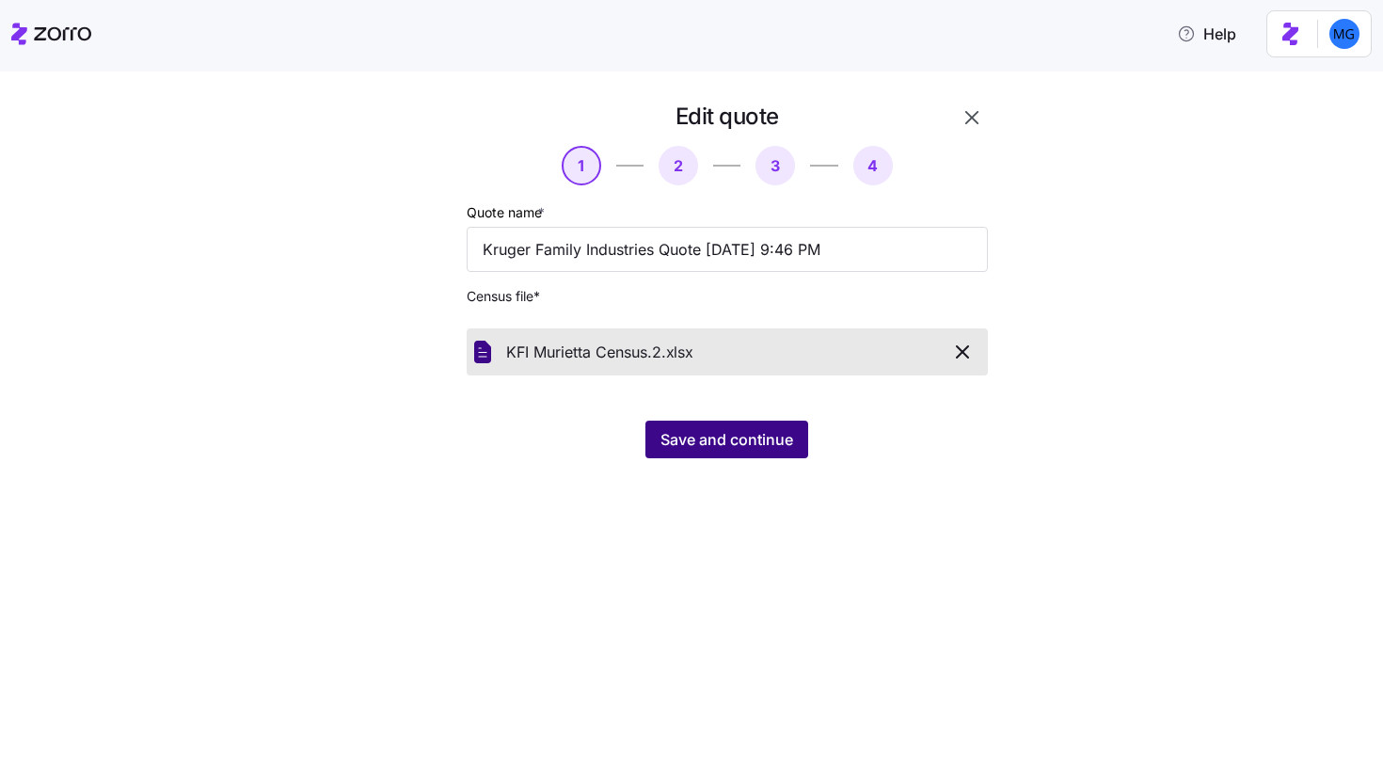
click at [755, 431] on span "Save and continue" at bounding box center [726, 439] width 133 height 23
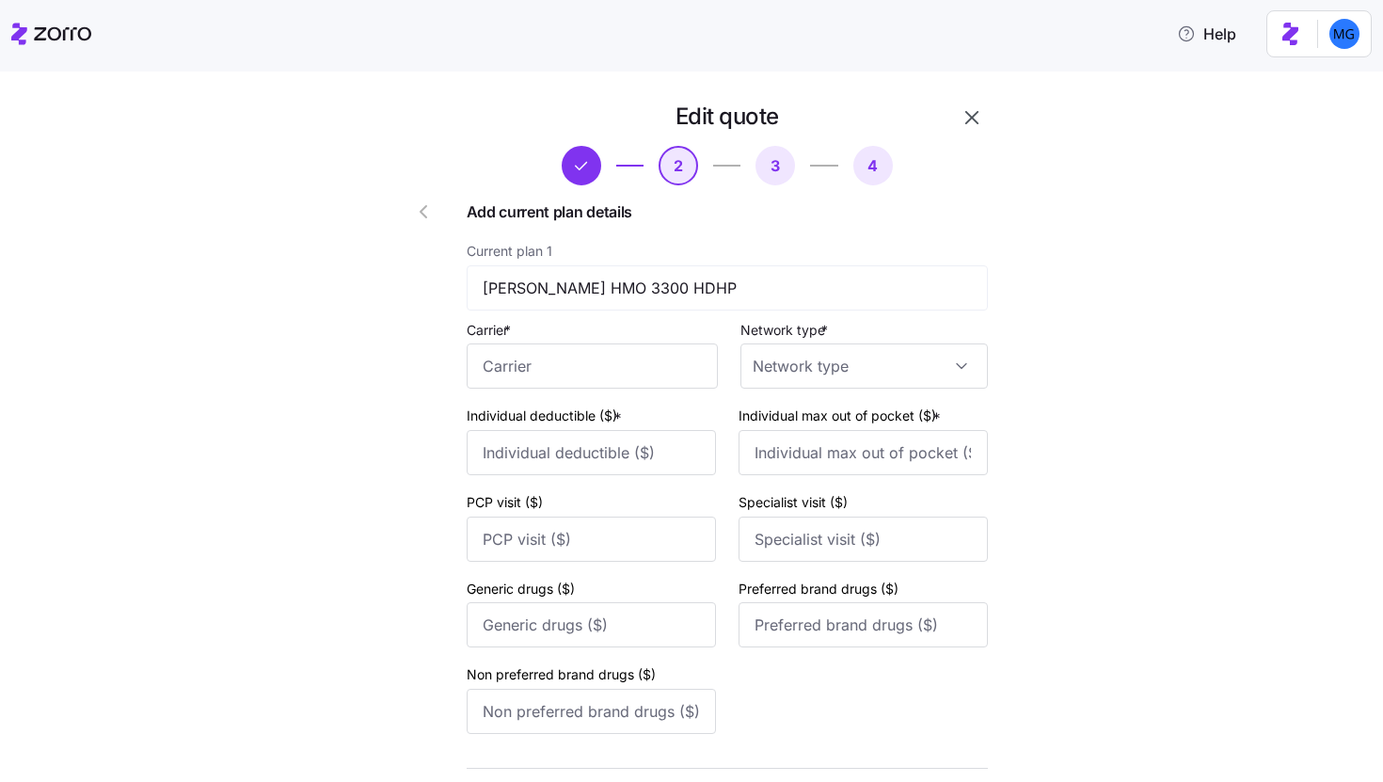
scroll to position [744, 0]
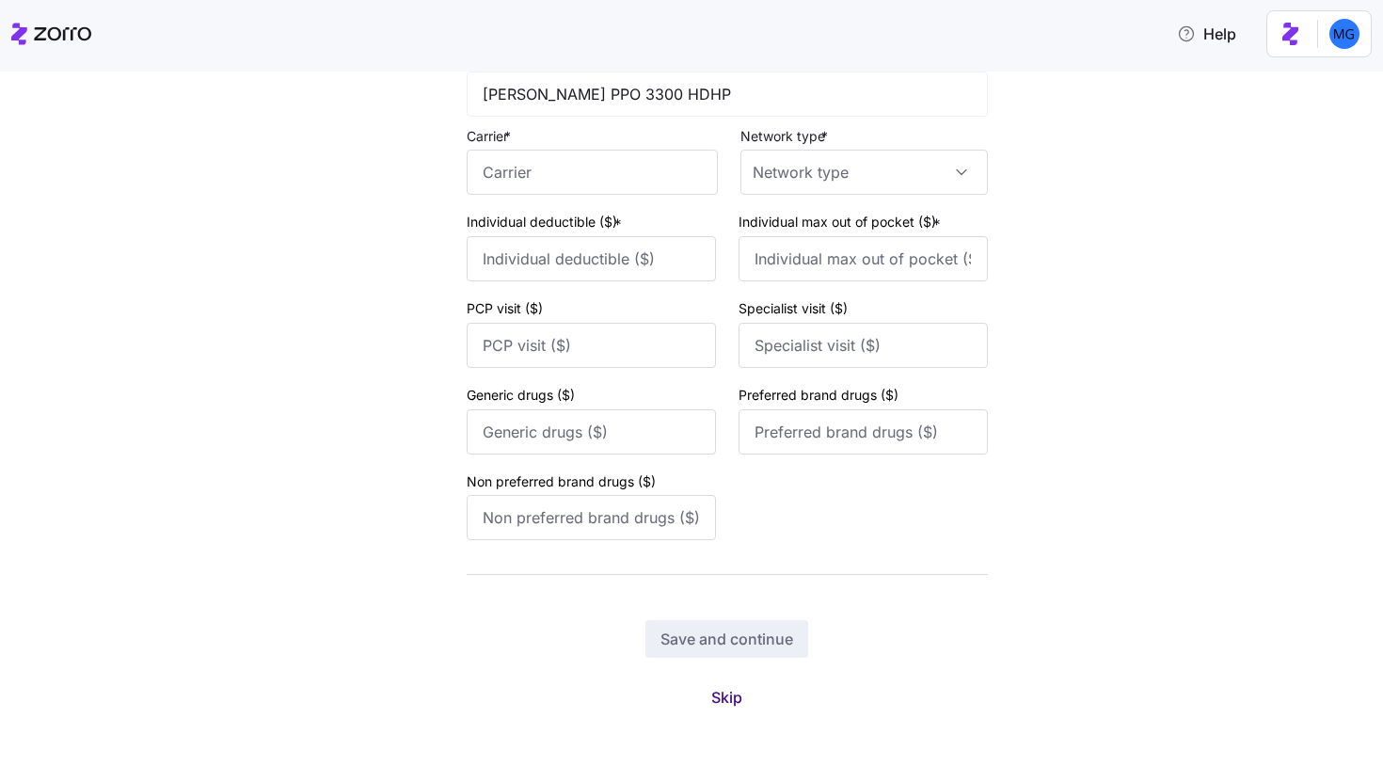
click at [724, 695] on span "Skip" at bounding box center [726, 697] width 31 height 23
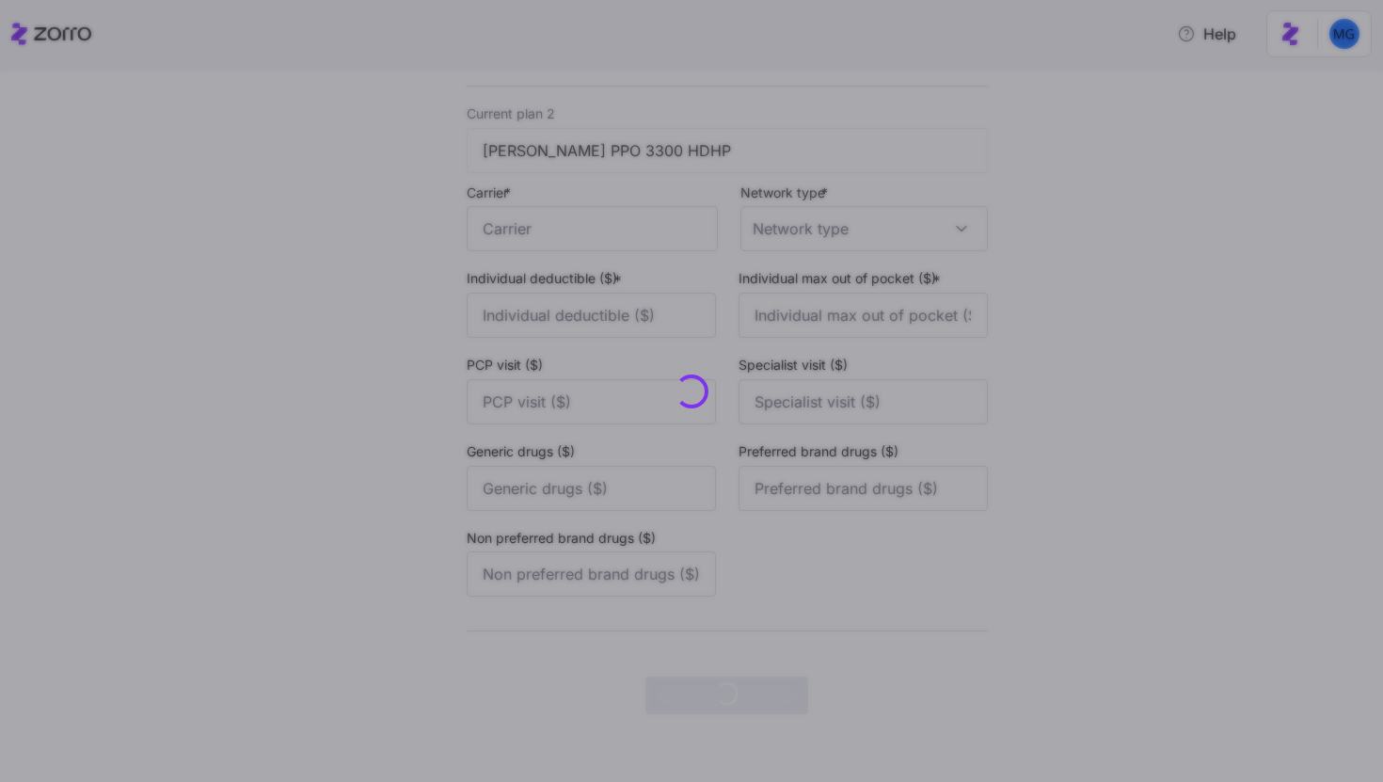
scroll to position [0, 0]
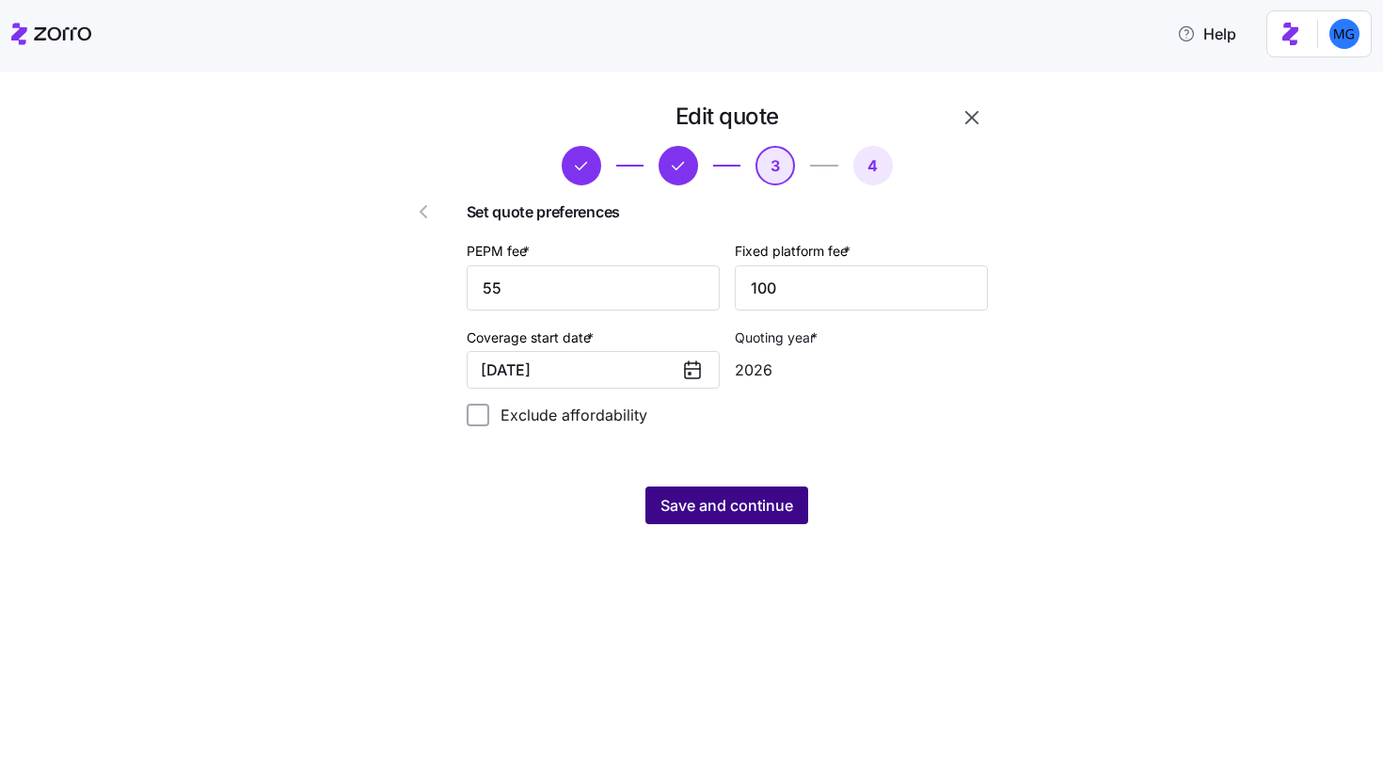
click at [747, 512] on span "Save and continue" at bounding box center [726, 505] width 133 height 23
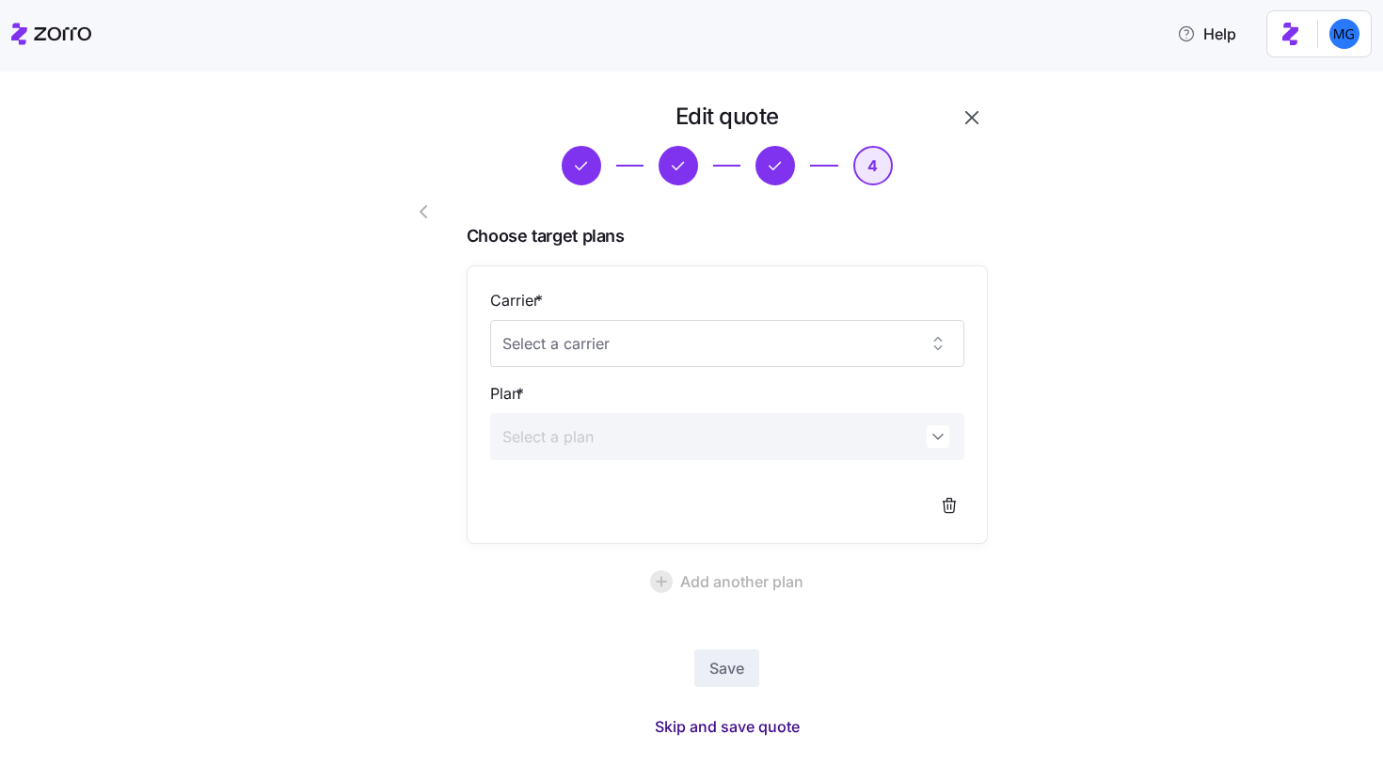
click at [756, 729] on span "Skip and save quote" at bounding box center [727, 726] width 145 height 23
click at [1345, 42] on icon "button" at bounding box center [1346, 43] width 8 height 8
click at [975, 116] on icon "button" at bounding box center [971, 117] width 23 height 23
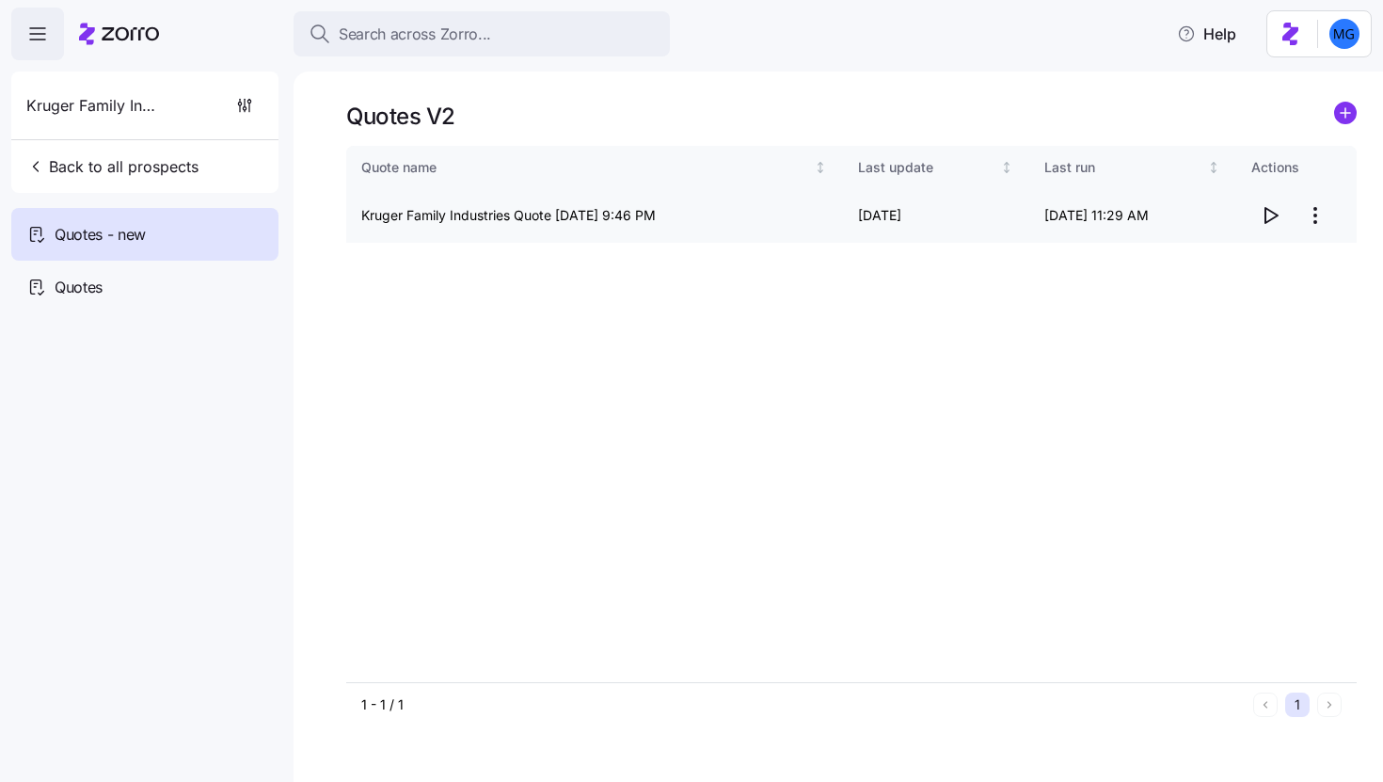
click at [1317, 217] on html "Search across Zorro... Help Kruger Family Industries Back to all prospects Quot…" at bounding box center [691, 385] width 1383 height 770
click at [1223, 262] on div "Edit quote" at bounding box center [1192, 261] width 63 height 21
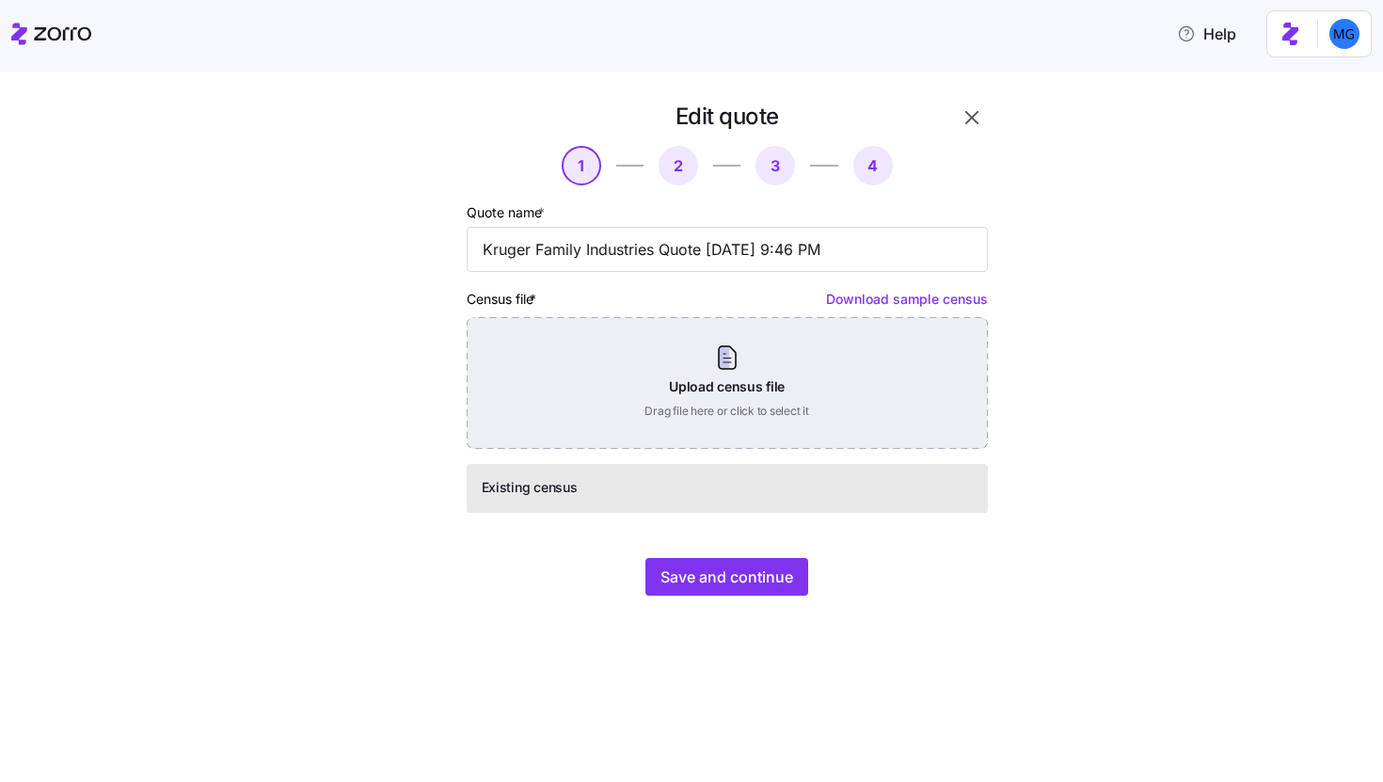
click at [688, 364] on div "Upload census file Drag file here or click to select it" at bounding box center [727, 383] width 521 height 132
click at [737, 362] on div "Upload census file Drag file here or click to select it" at bounding box center [727, 383] width 521 height 132
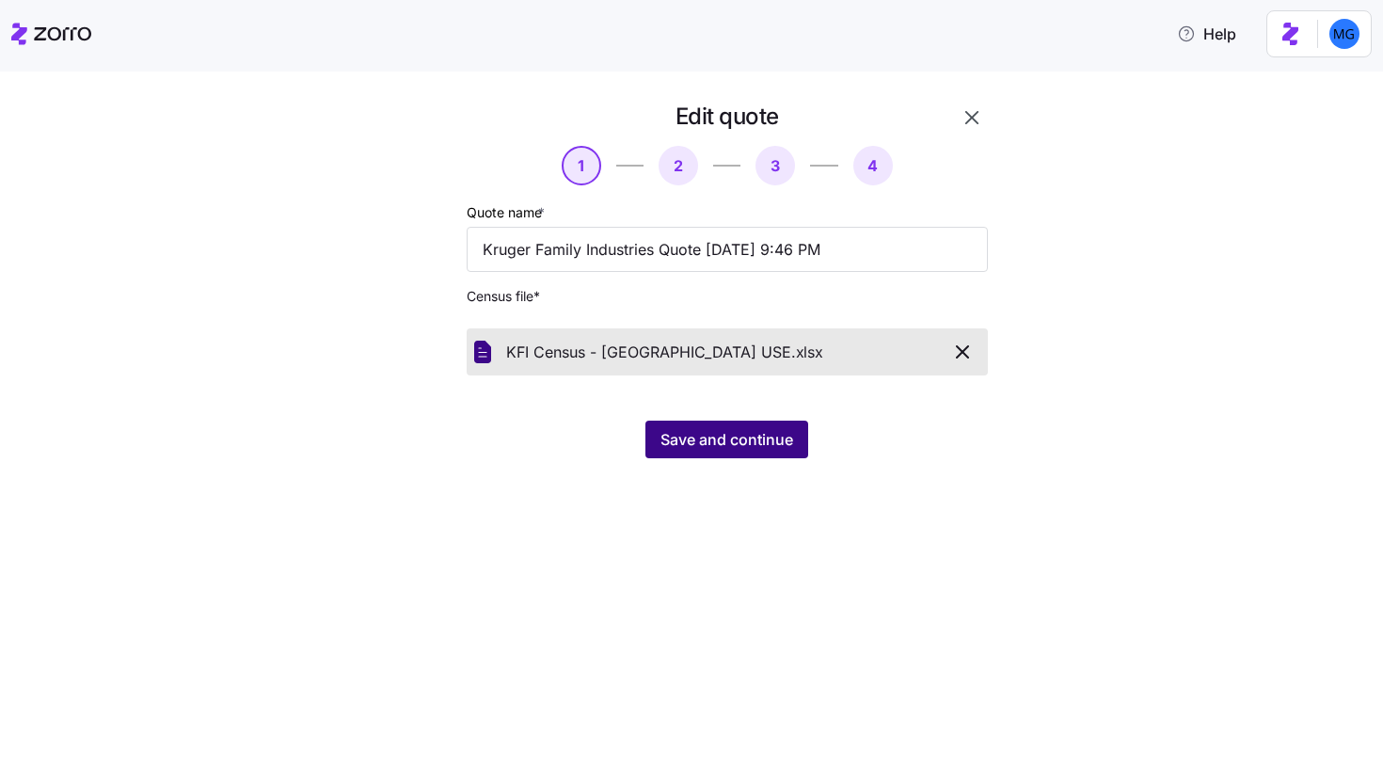
click at [721, 448] on span "Save and continue" at bounding box center [726, 439] width 133 height 23
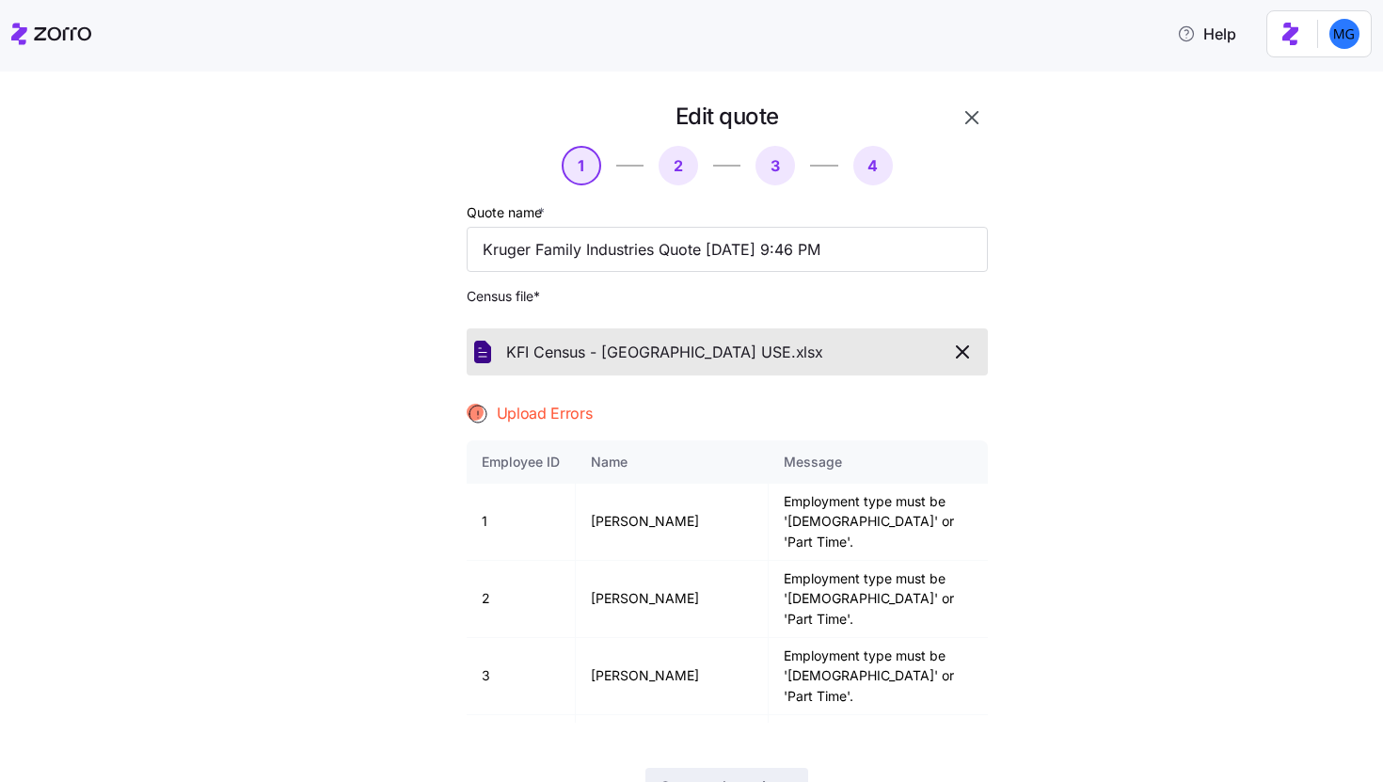
click at [960, 125] on icon "button" at bounding box center [971, 117] width 23 height 23
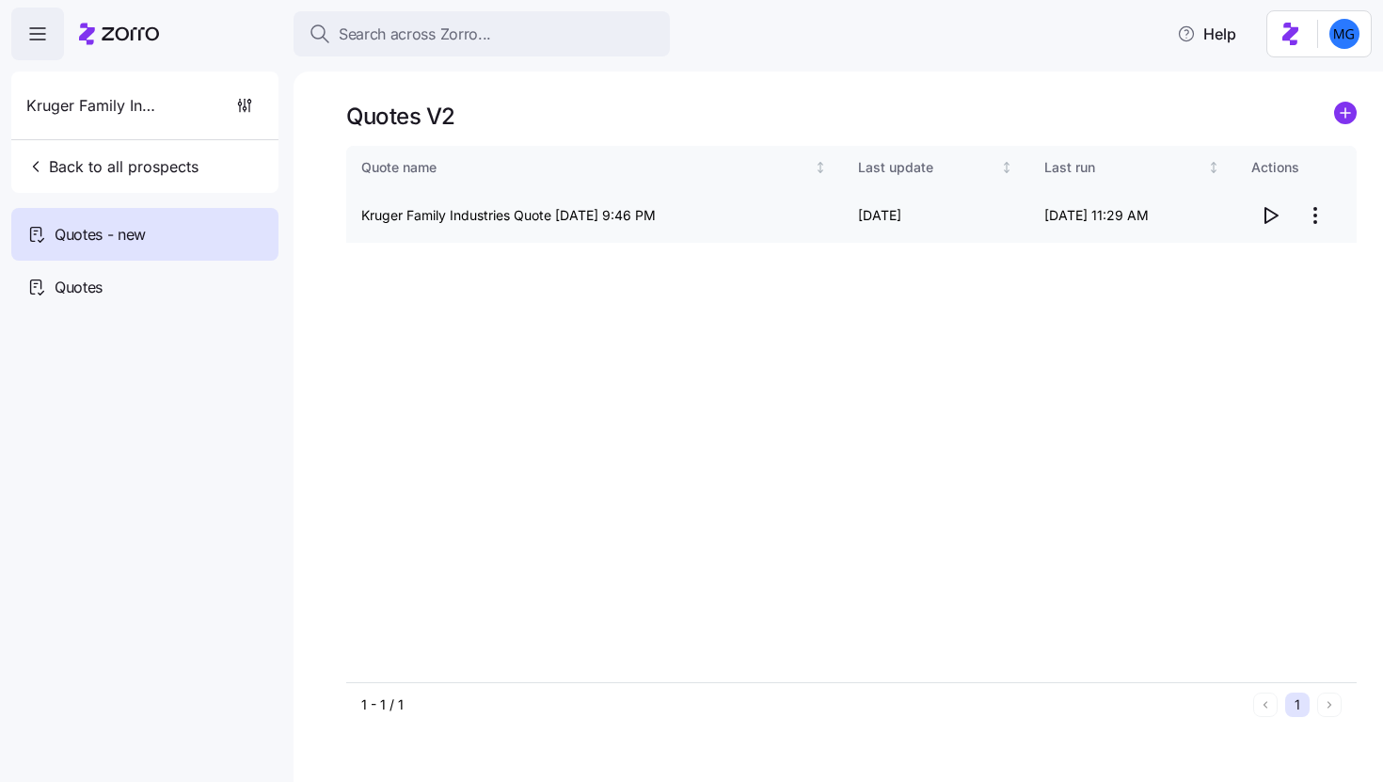
click at [1318, 219] on html "Search across Zorro... Help Kruger Family Industries Back to all prospects Quot…" at bounding box center [691, 385] width 1383 height 770
click at [1276, 249] on div "Edit quote" at bounding box center [1239, 261] width 173 height 30
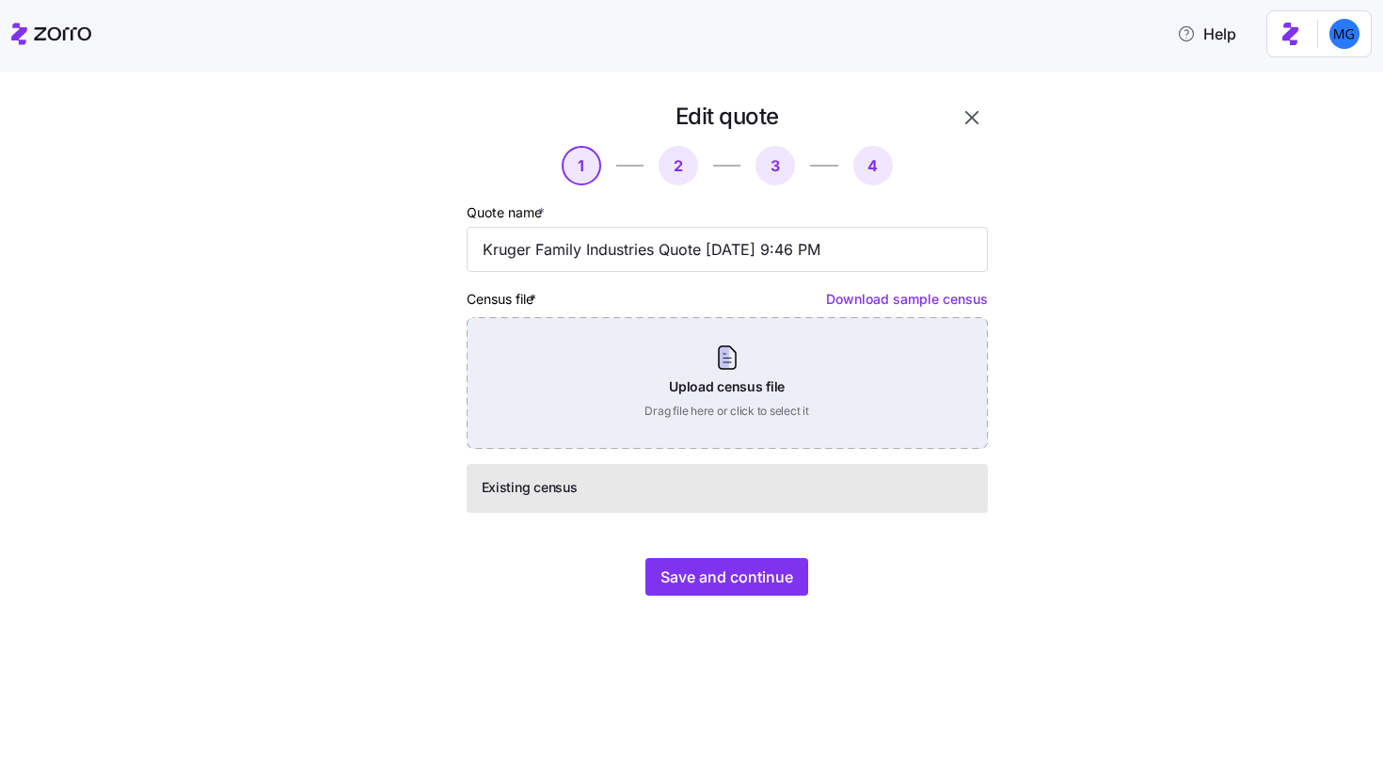
click at [753, 392] on div "Upload census file Drag file here or click to select it" at bounding box center [727, 383] width 521 height 132
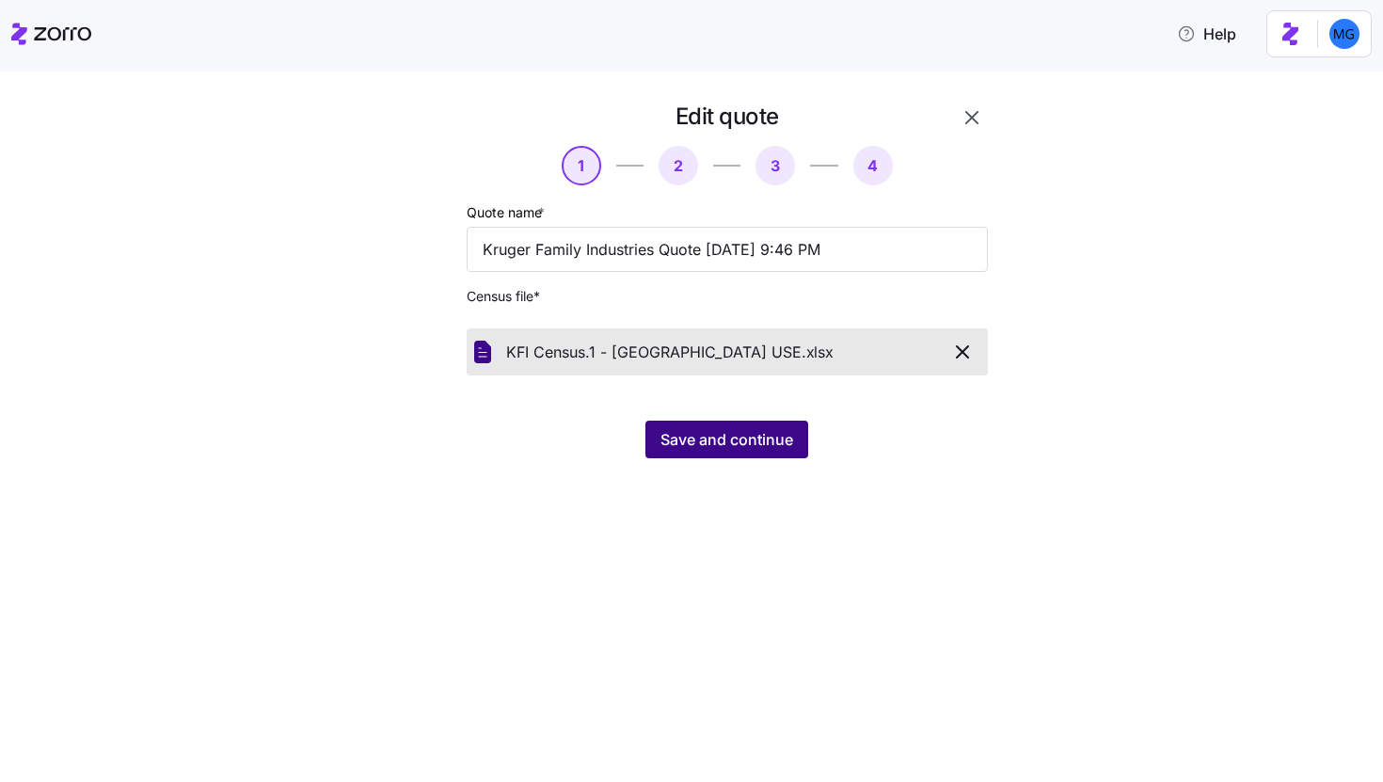
click at [749, 440] on span "Save and continue" at bounding box center [726, 439] width 133 height 23
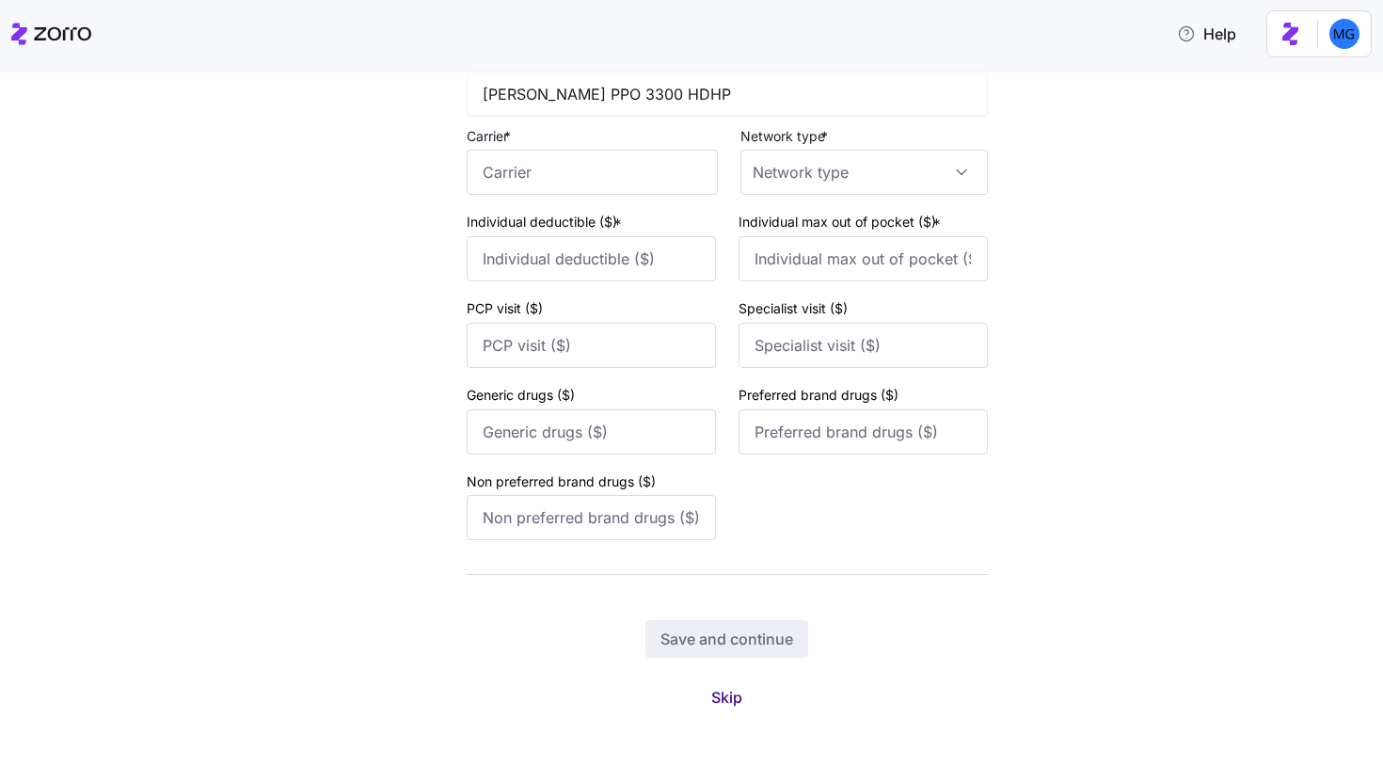
click at [734, 698] on span "Skip" at bounding box center [726, 697] width 31 height 23
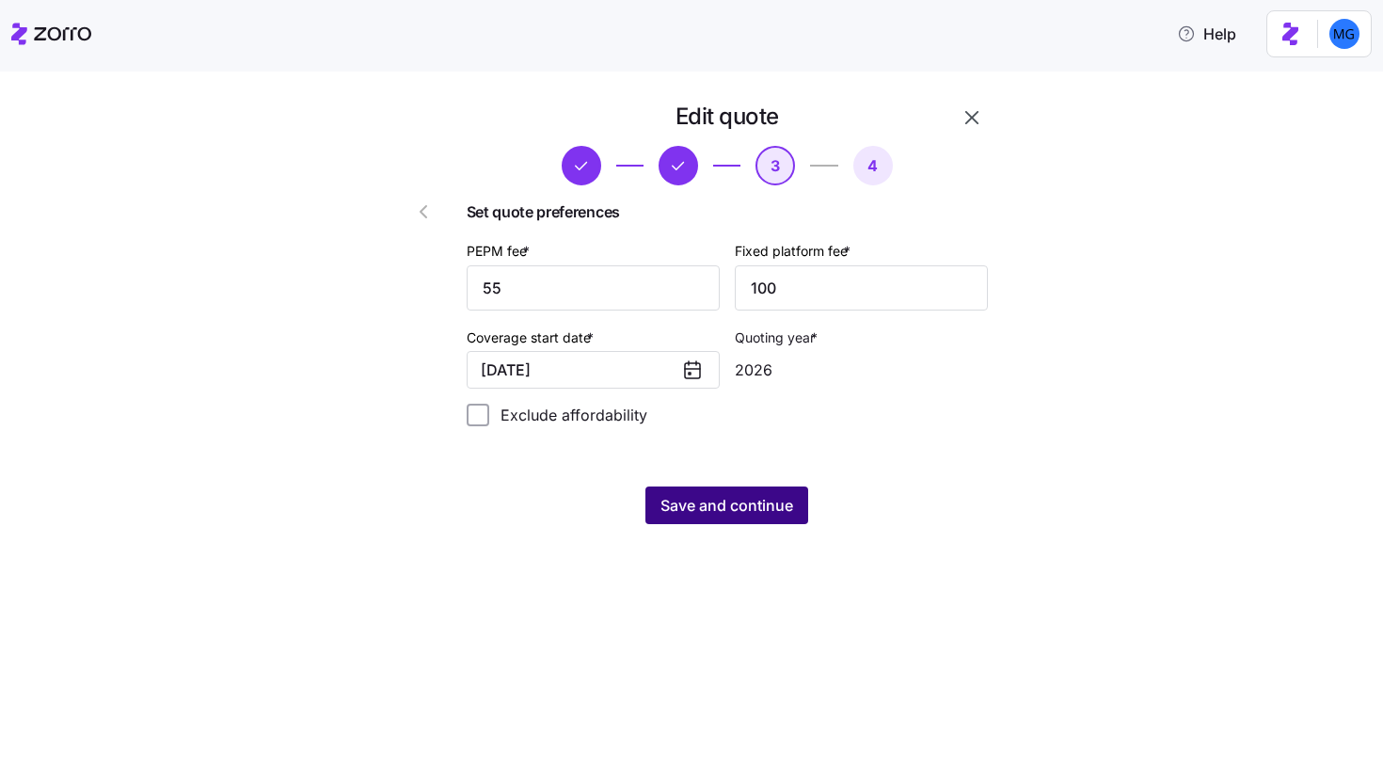
click at [703, 518] on button "Save and continue" at bounding box center [726, 505] width 163 height 38
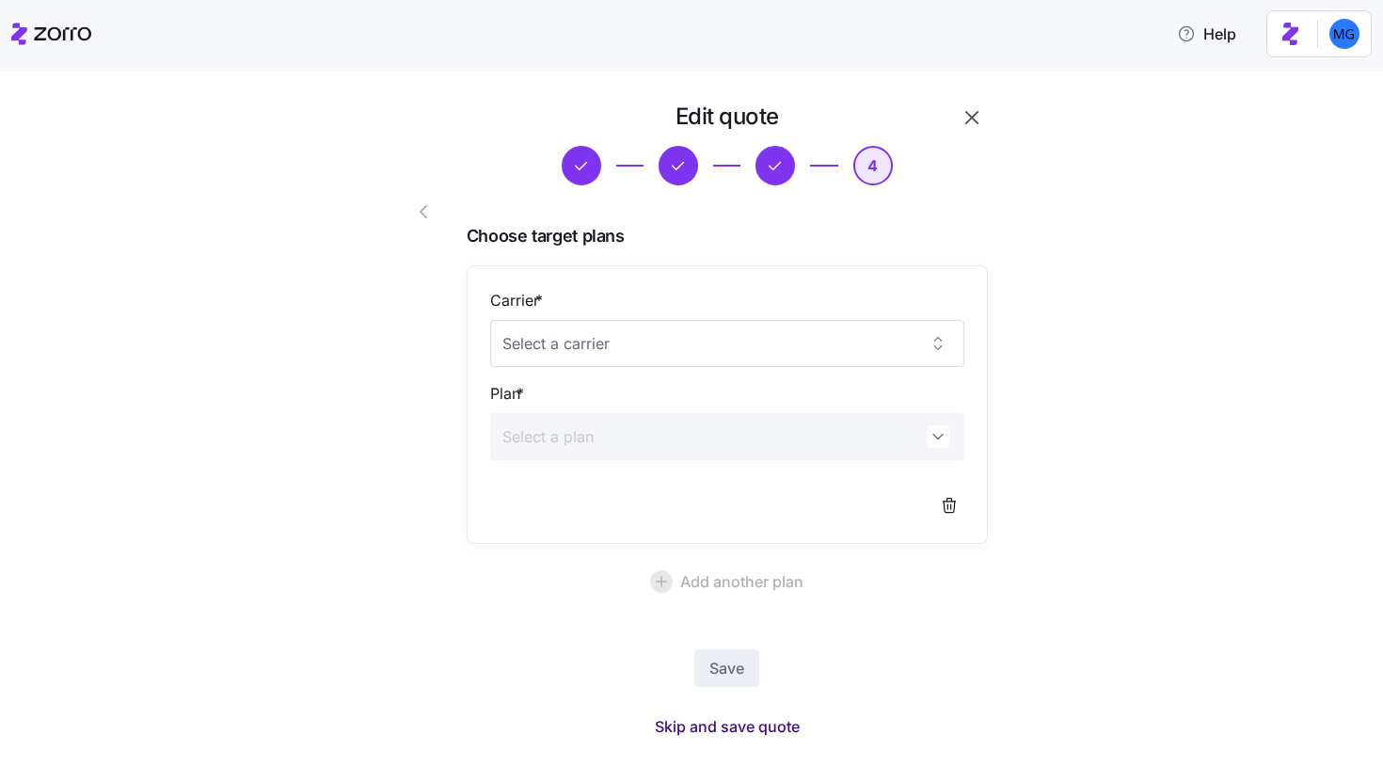
click at [755, 729] on span "Skip and save quote" at bounding box center [727, 726] width 145 height 23
